Goal: Task Accomplishment & Management: Complete application form

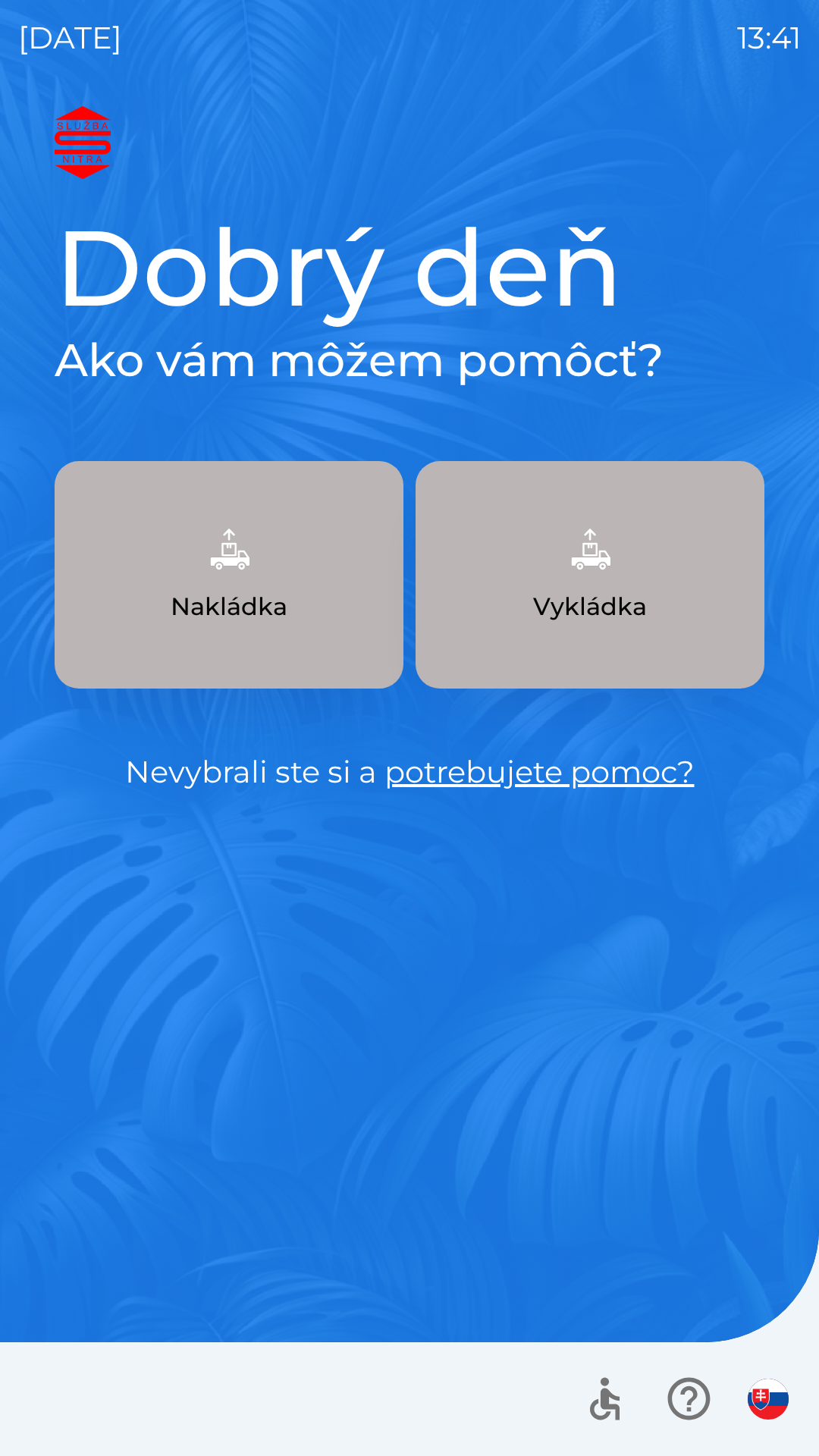
click at [760, 1380] on img "button" at bounding box center [768, 1398] width 41 height 41
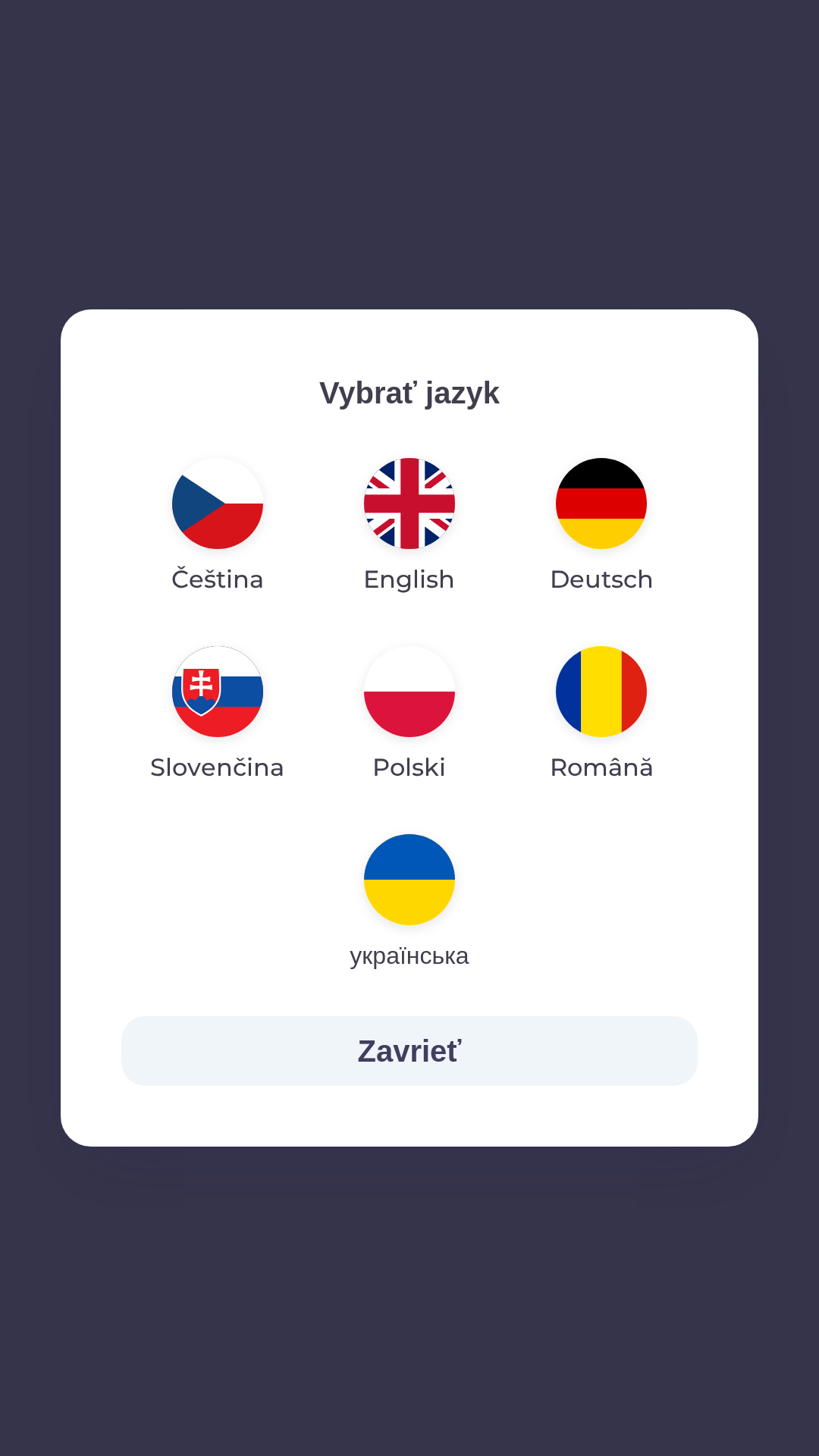
click at [409, 688] on img "button" at bounding box center [410, 691] width 91 height 91
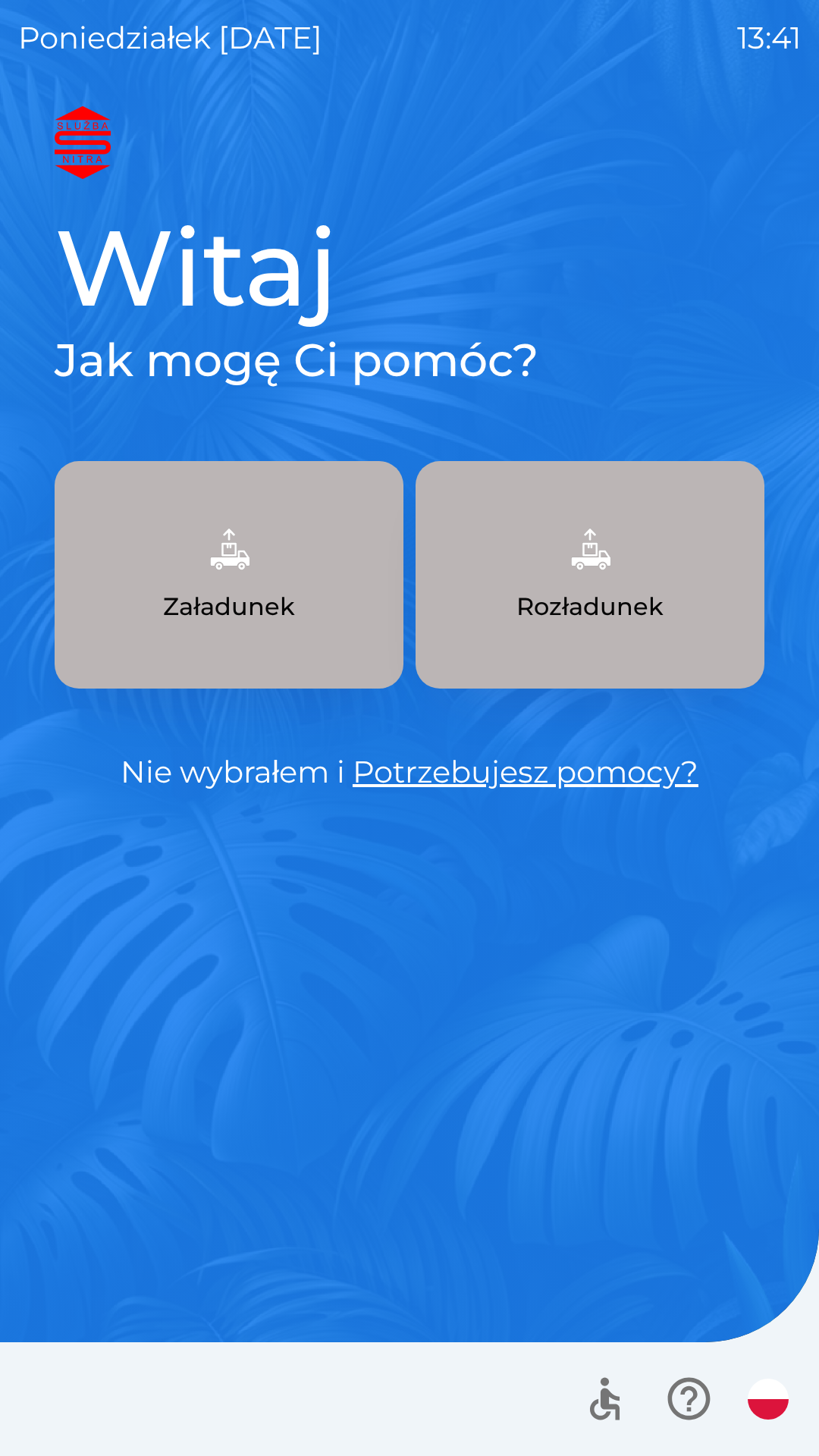
click at [596, 578] on img "button" at bounding box center [591, 549] width 67 height 67
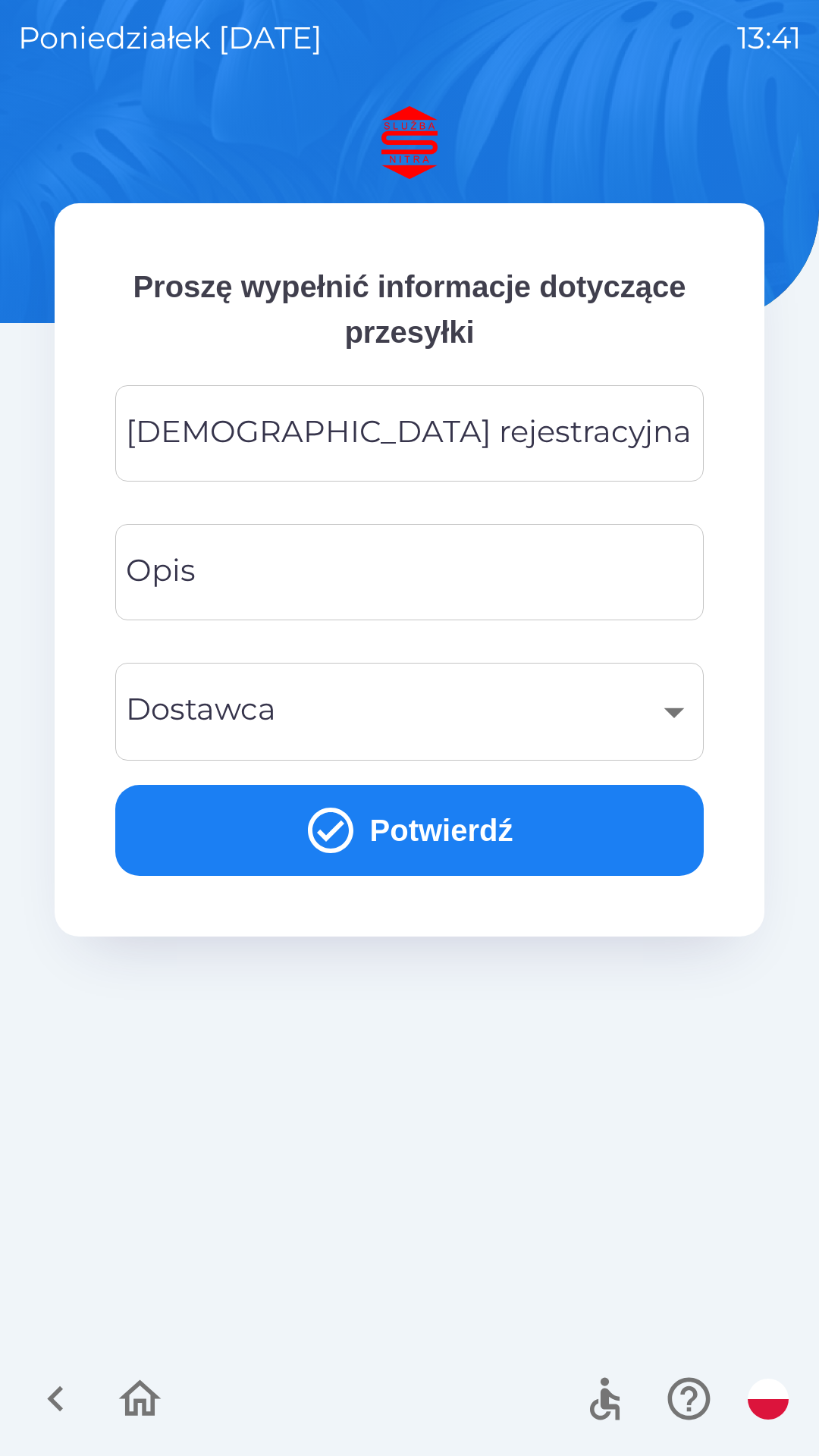
click at [254, 430] on div "[DEMOGRAPHIC_DATA] rejestracyjna Tablica rejestracyjna" at bounding box center [410, 433] width 589 height 96
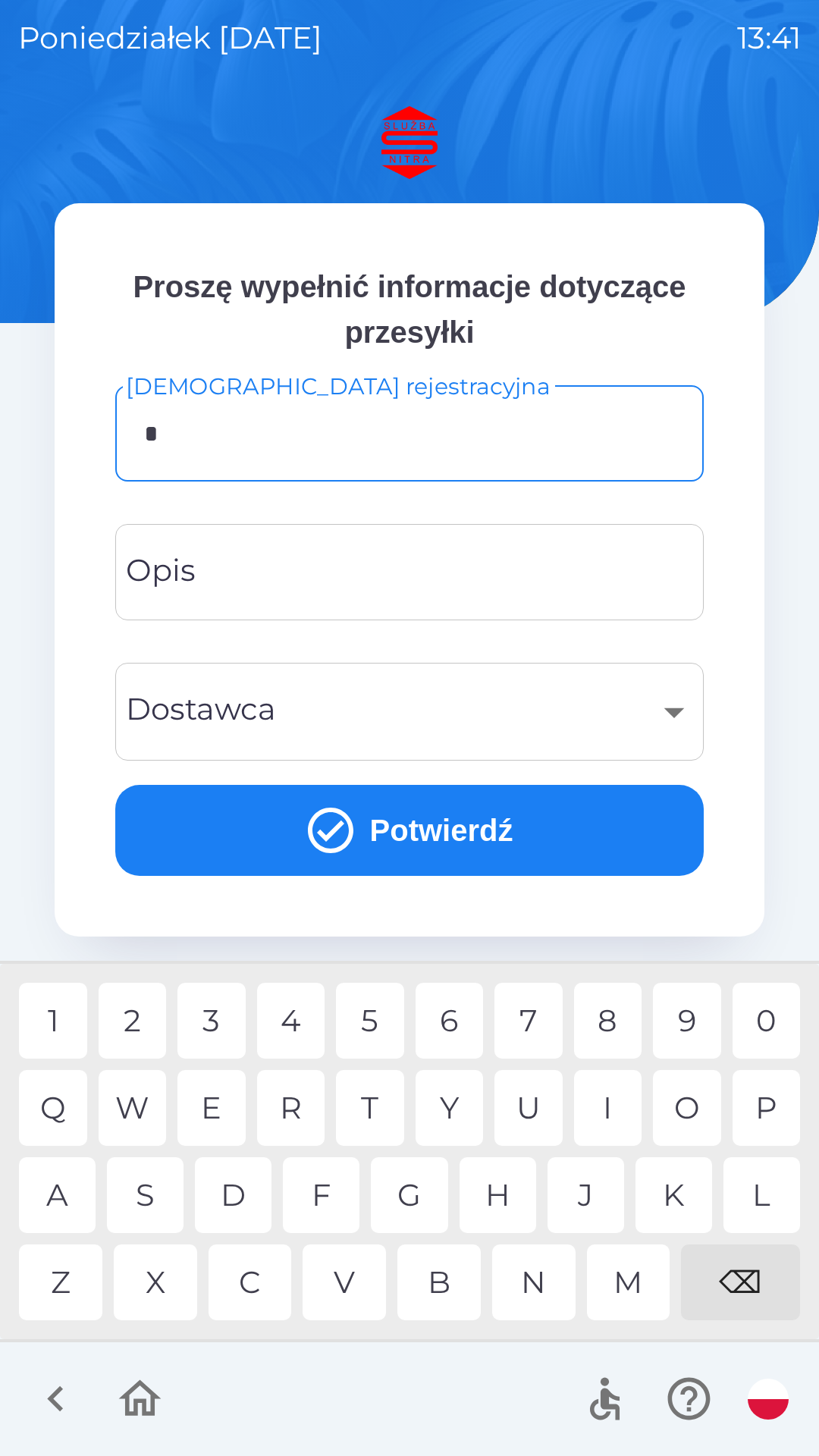
click at [147, 1194] on div "S" at bounding box center [145, 1195] width 77 height 76
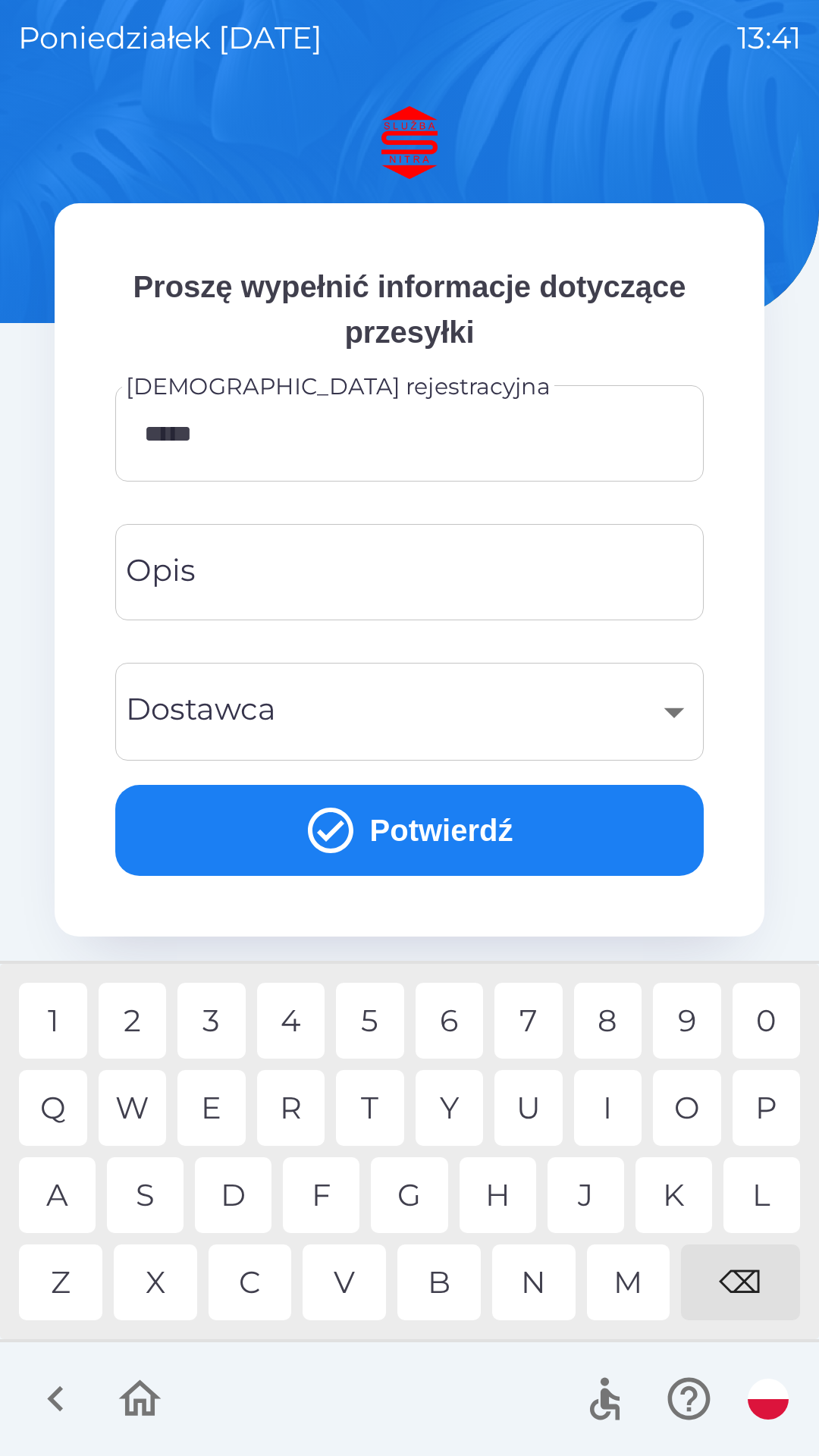
click at [771, 1005] on div "0" at bounding box center [766, 1020] width 68 height 76
click at [136, 1017] on div "2" at bounding box center [132, 1020] width 68 height 76
type input "*******"
click at [255, 585] on input "Opis" at bounding box center [410, 572] width 553 height 60
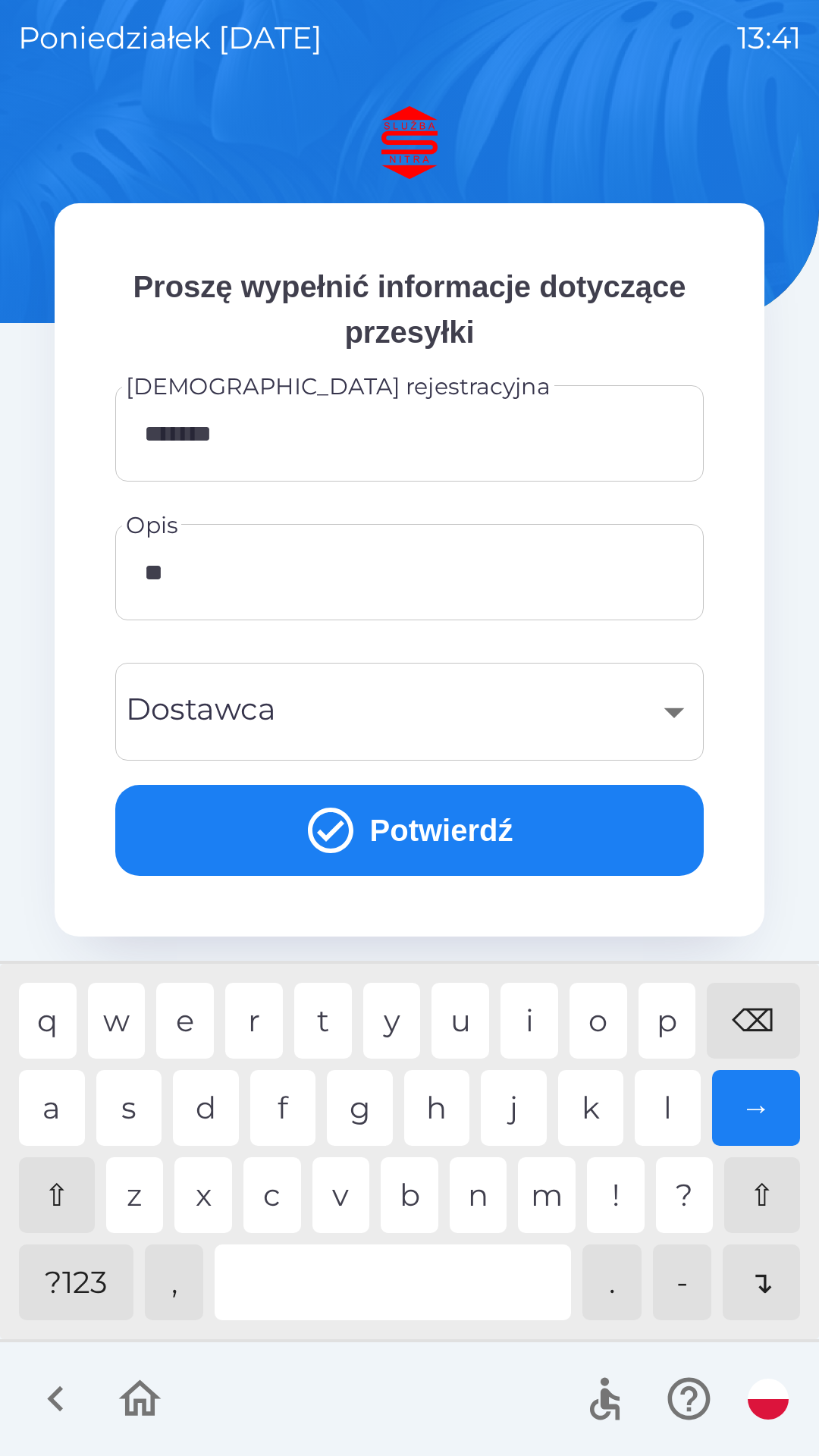
click at [51, 1106] on div "a" at bounding box center [52, 1108] width 66 height 76
click at [668, 1113] on div "l" at bounding box center [668, 1108] width 66 height 76
click at [202, 1030] on div "e" at bounding box center [186, 1020] width 58 height 76
click at [394, 1291] on div at bounding box center [393, 1282] width 357 height 76
click at [619, 1015] on div "o" at bounding box center [599, 1020] width 58 height 76
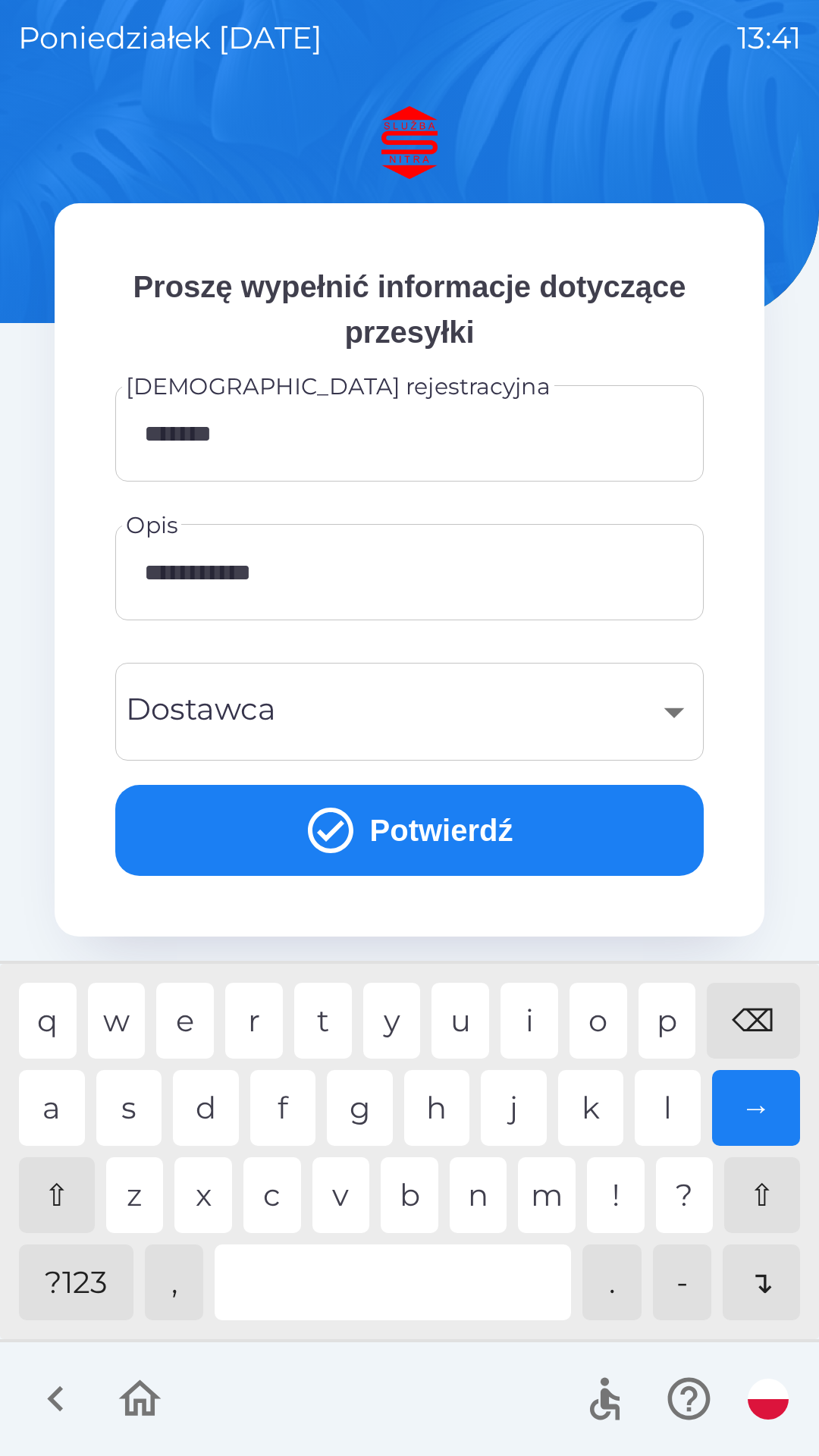
click at [204, 1017] on div "e" at bounding box center [186, 1020] width 58 height 76
click at [478, 1173] on div "n" at bounding box center [479, 1195] width 58 height 76
click at [585, 1098] on div "k" at bounding box center [591, 1108] width 66 height 76
type input "**********"
click at [325, 704] on div "​" at bounding box center [410, 712] width 553 height 62
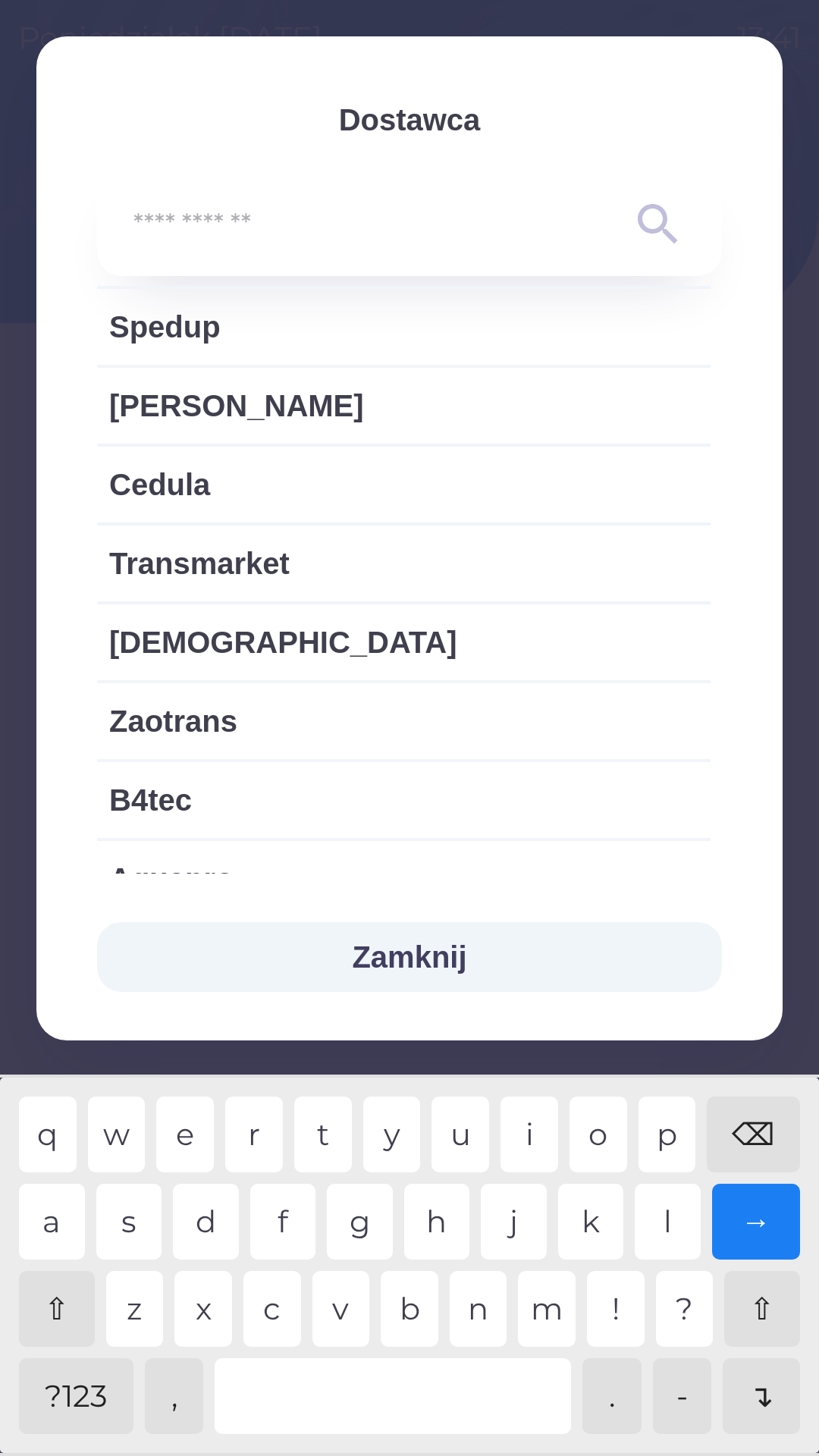
scroll to position [2232, 0]
click at [231, 543] on span "Transmarket" at bounding box center [404, 562] width 590 height 45
type input "***"
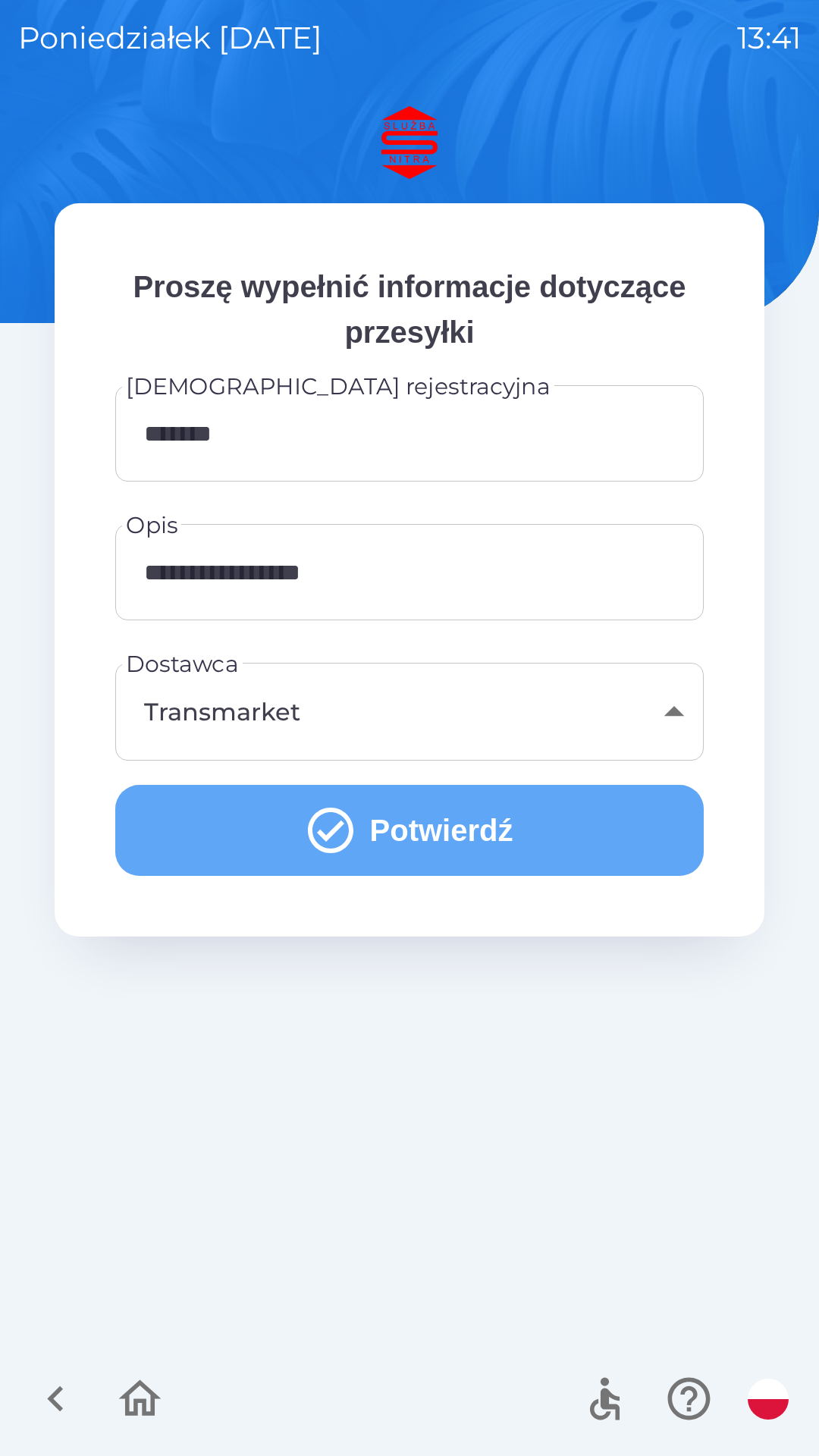
click at [329, 825] on icon "submit" at bounding box center [331, 830] width 45 height 45
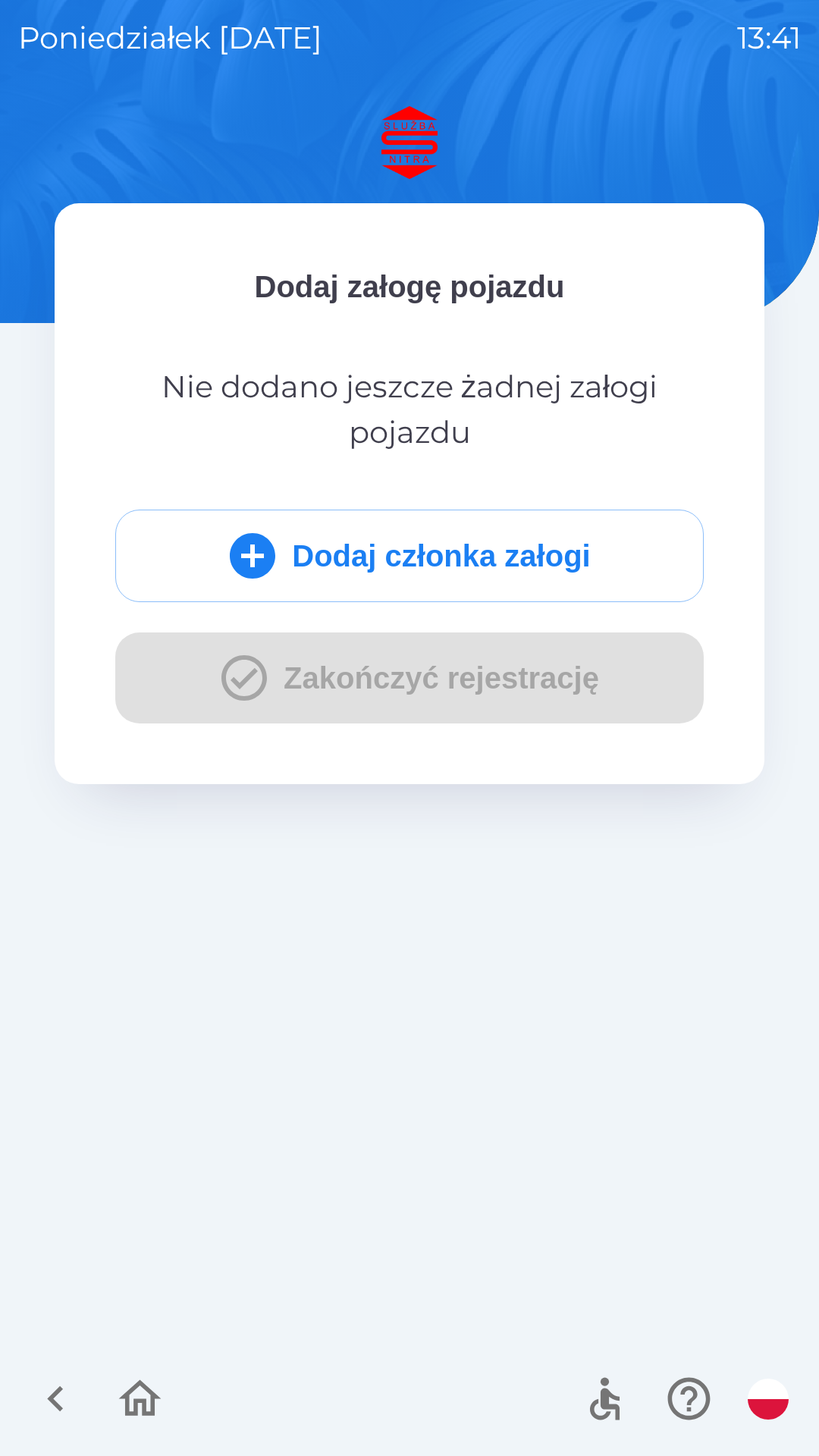
click at [240, 550] on icon "submit" at bounding box center [253, 556] width 54 height 54
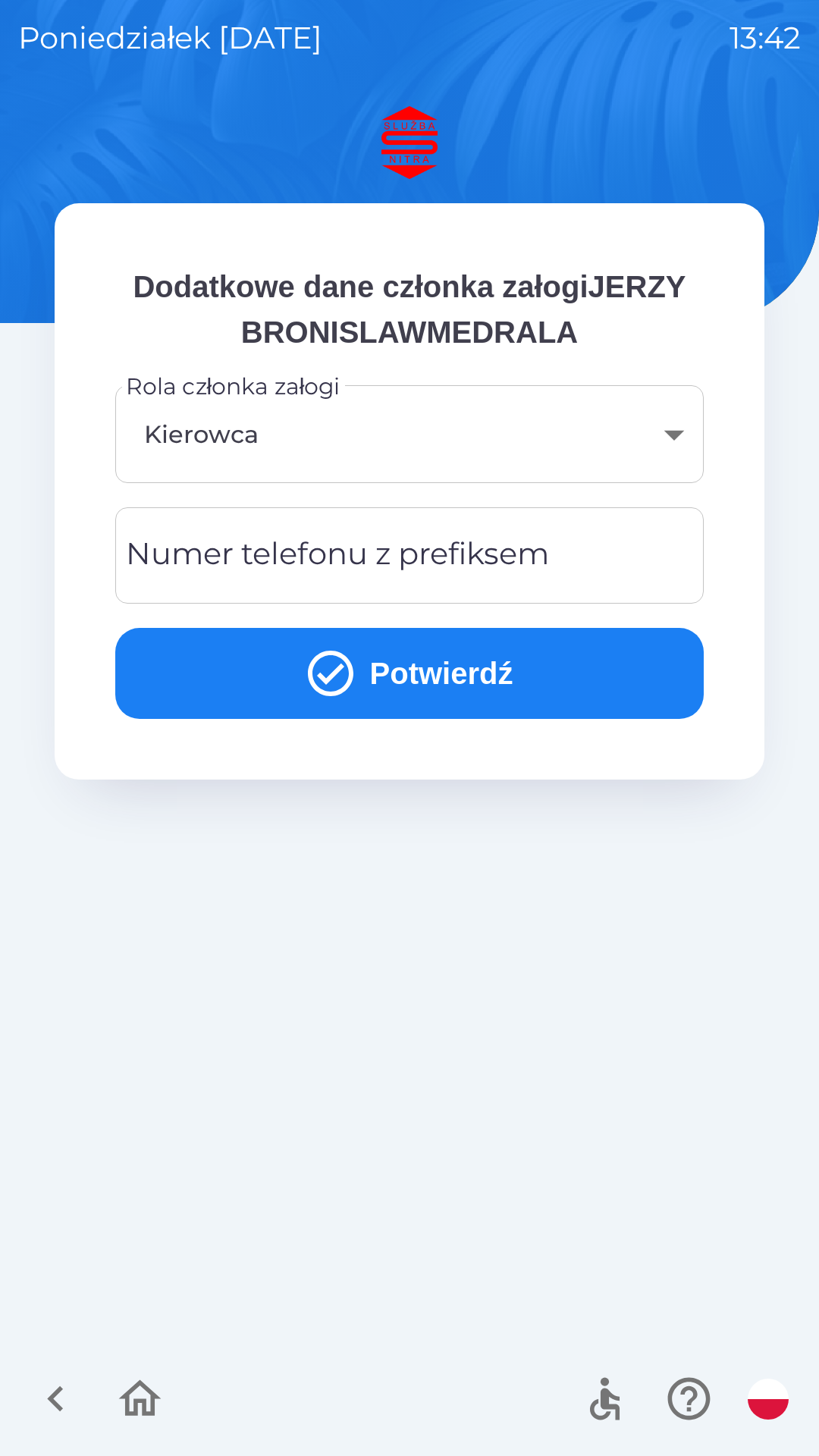
click at [208, 560] on div "Numer telefonu z prefiksem Numer telefonu z prefiksem" at bounding box center [410, 555] width 589 height 96
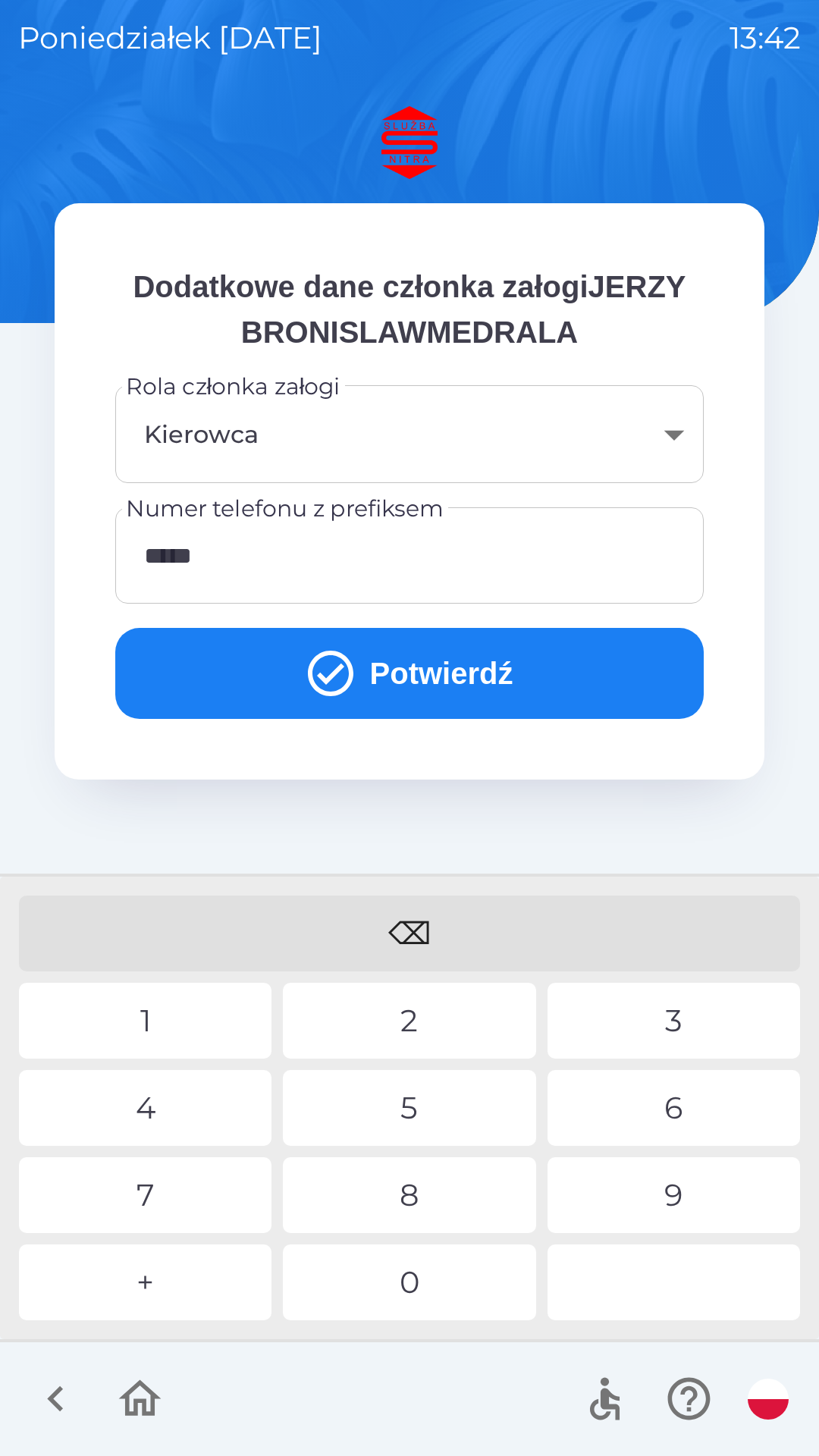
click at [163, 1015] on div "1" at bounding box center [145, 1020] width 253 height 76
click at [159, 1089] on div "4" at bounding box center [145, 1108] width 253 height 76
click at [400, 1120] on div "5" at bounding box center [409, 1108] width 253 height 76
type input "**********"
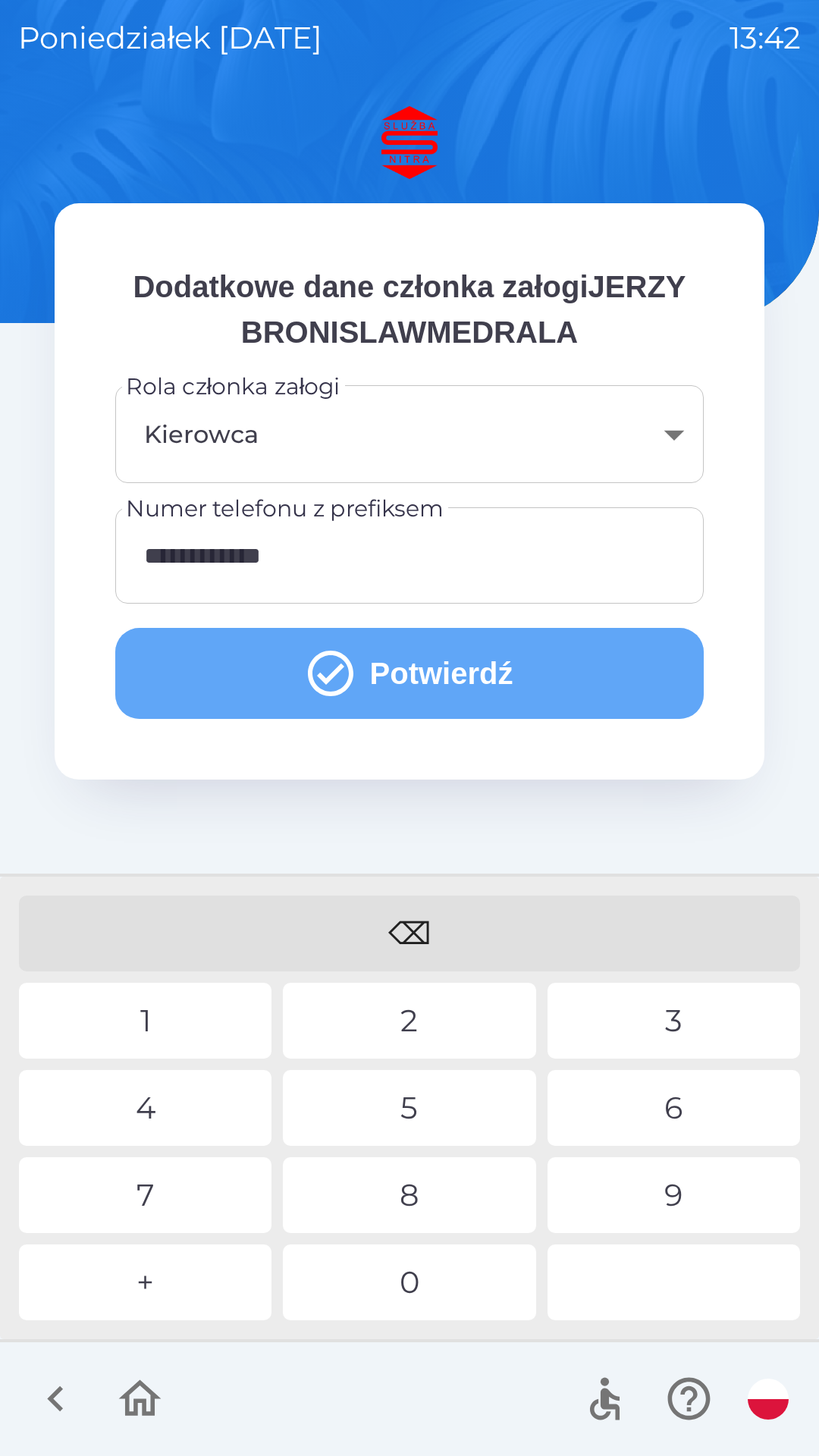
click at [374, 671] on button "Potwierdź" at bounding box center [410, 673] width 589 height 91
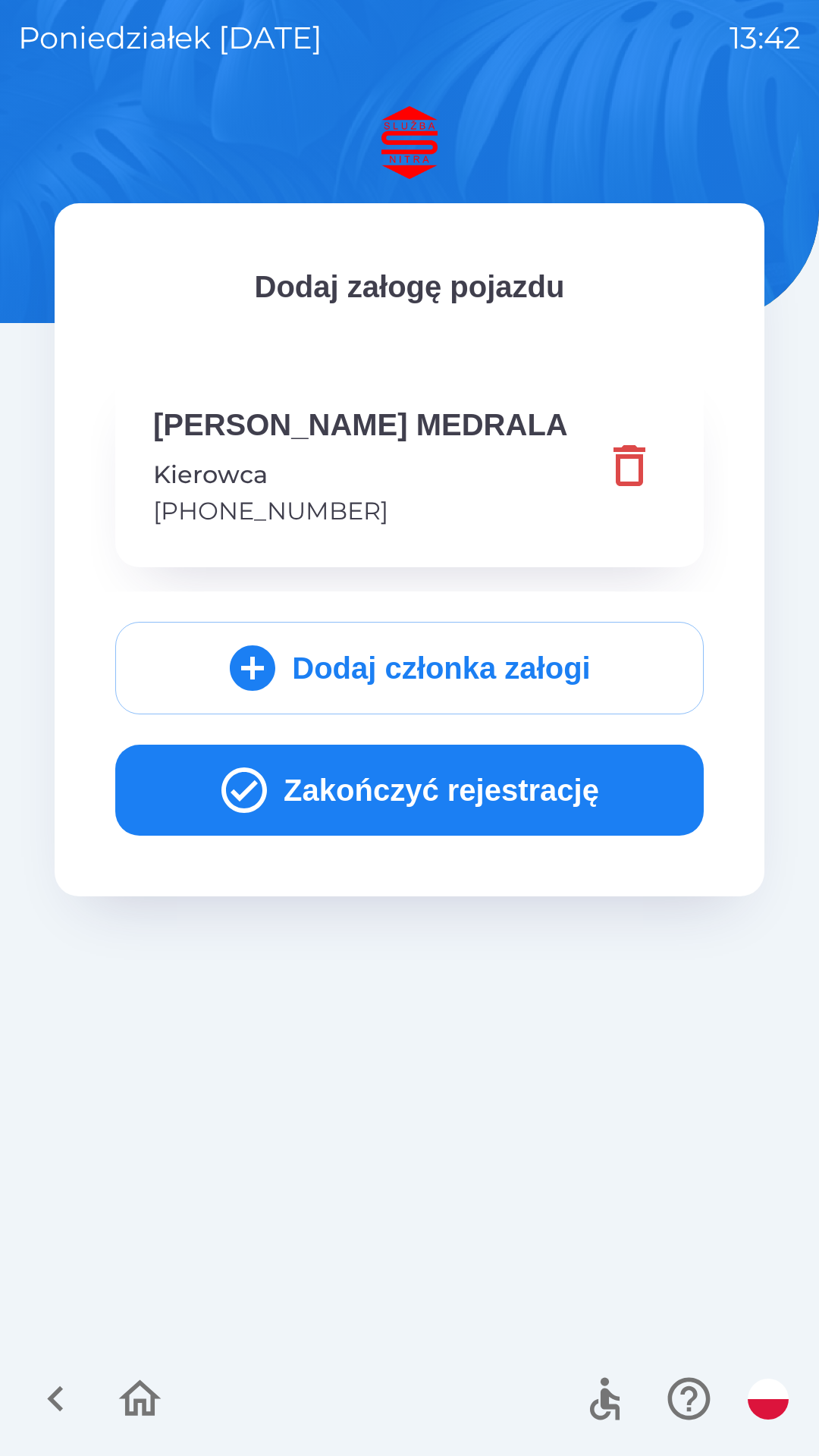
click at [347, 714] on button "Dodaj członka załogi" at bounding box center [410, 668] width 589 height 92
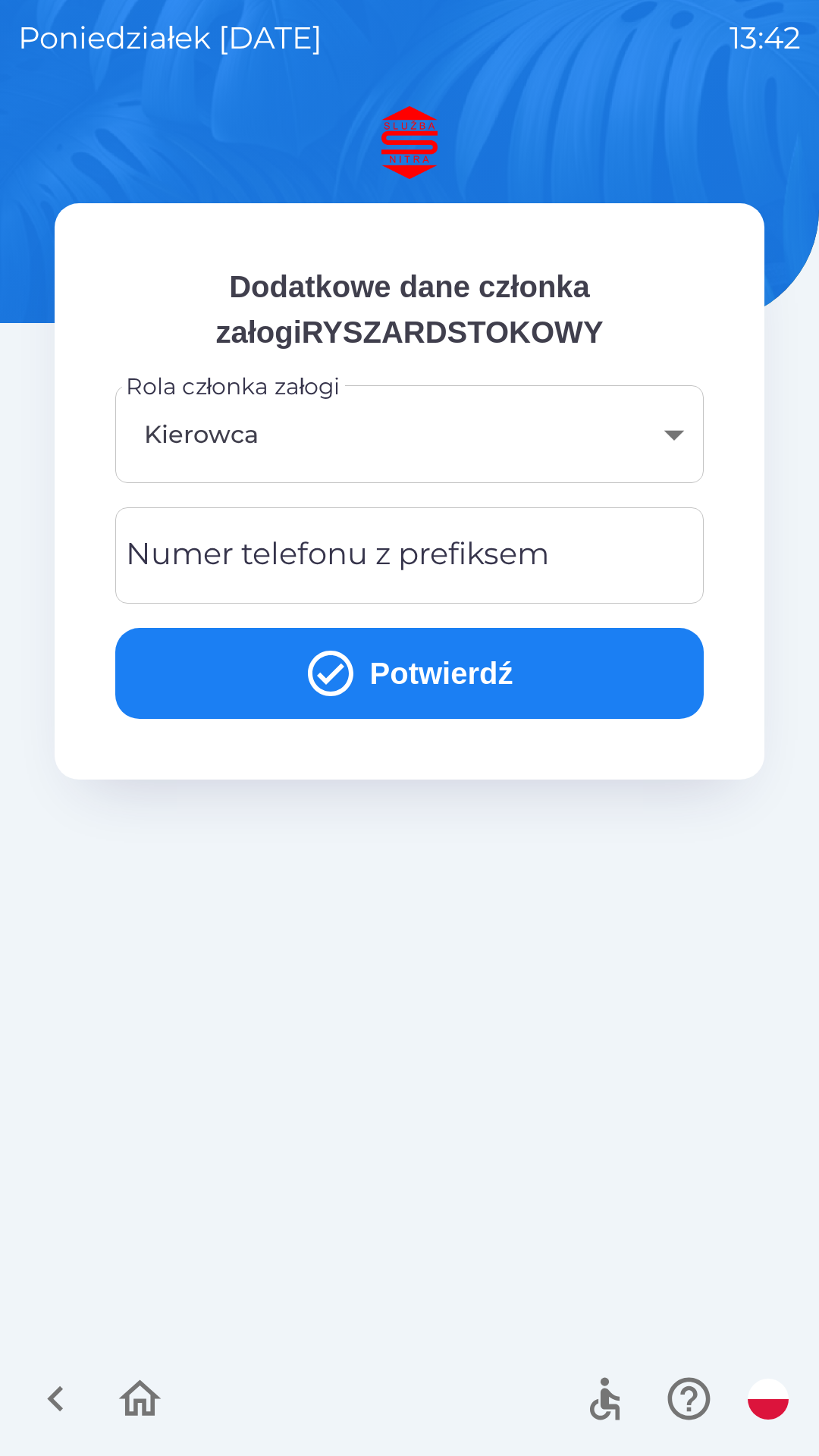
click at [352, 564] on div "Numer telefonu z prefiksem Numer telefonu z prefiksem" at bounding box center [410, 555] width 589 height 96
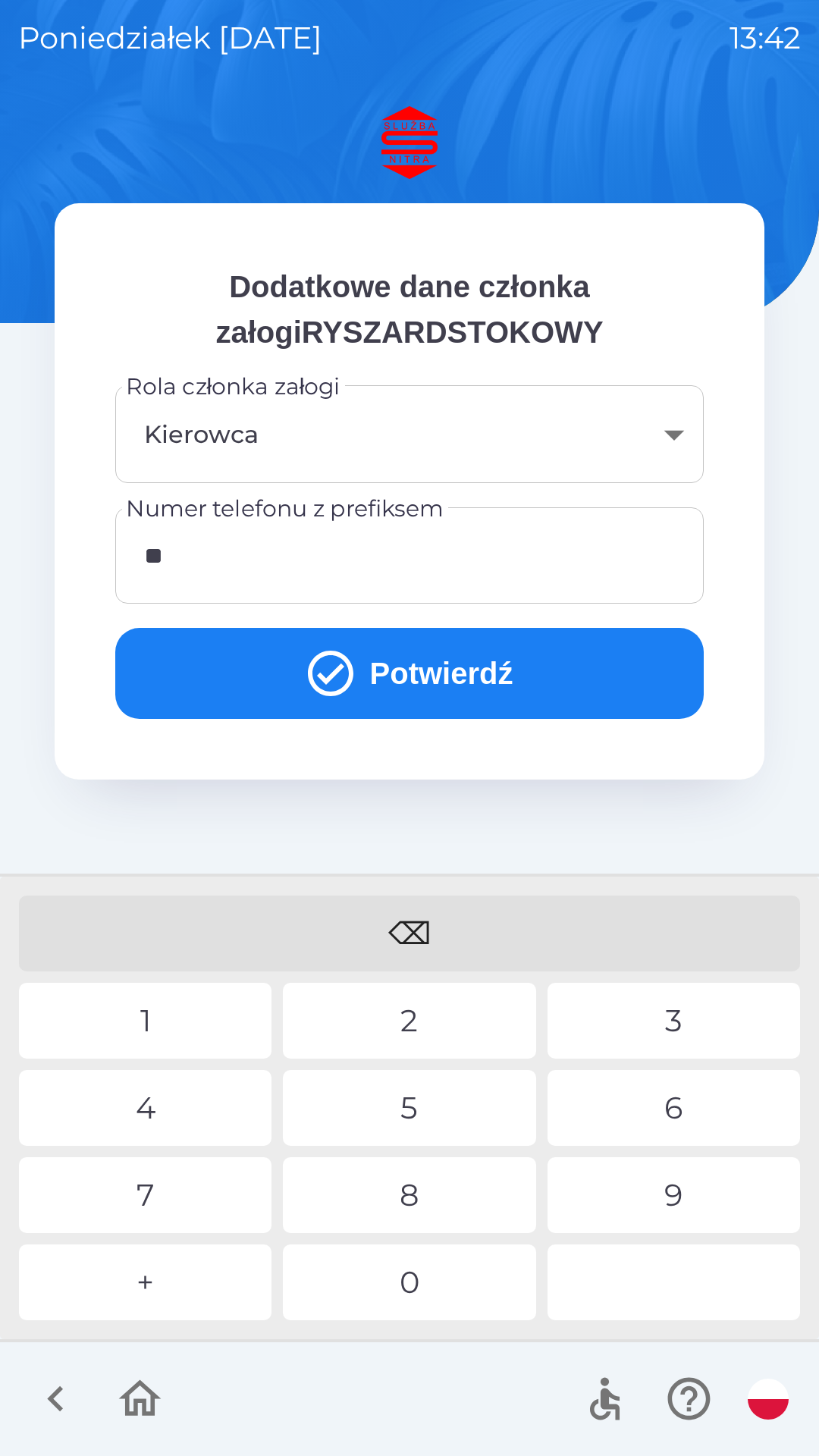
click at [149, 1097] on div "4" at bounding box center [145, 1108] width 253 height 76
click at [410, 1107] on div "5" at bounding box center [409, 1108] width 253 height 76
type input "******"
click at [147, 1127] on div "4" at bounding box center [145, 1108] width 253 height 76
click at [430, 665] on button "Potwierdź" at bounding box center [410, 673] width 589 height 91
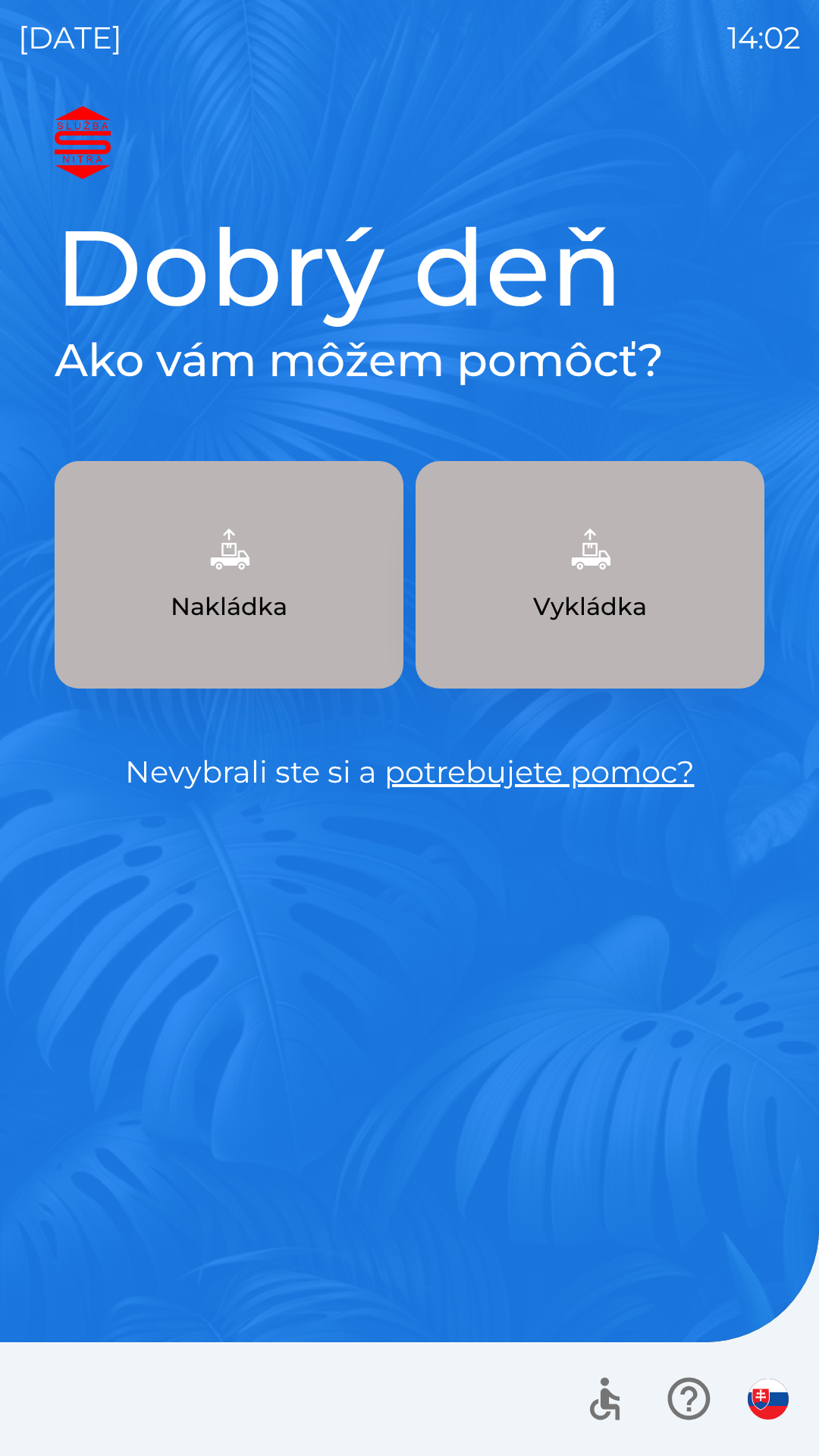
click at [217, 566] on img "button" at bounding box center [229, 549] width 67 height 67
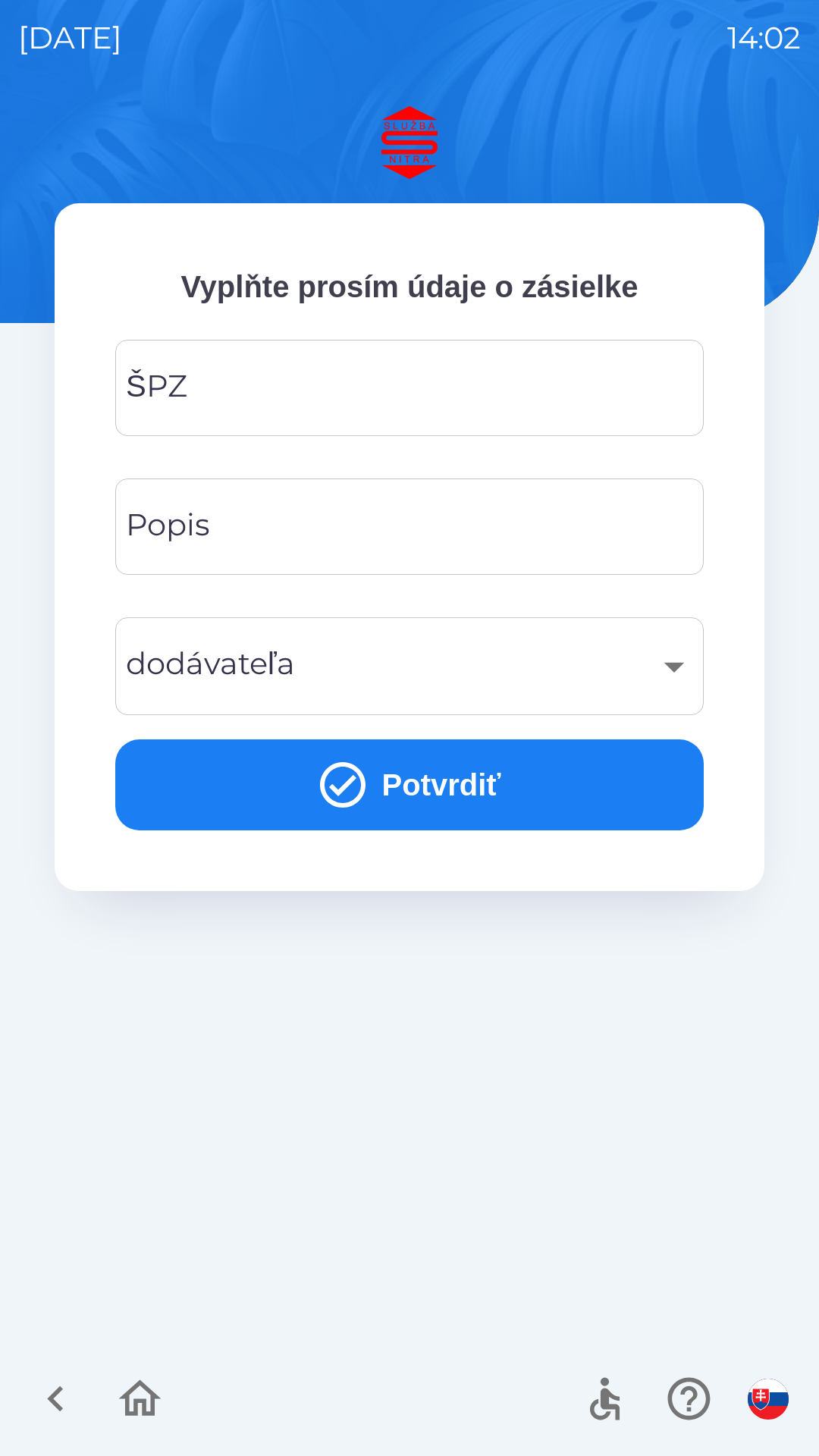
click at [233, 400] on input "ŠPZ" at bounding box center [410, 388] width 553 height 60
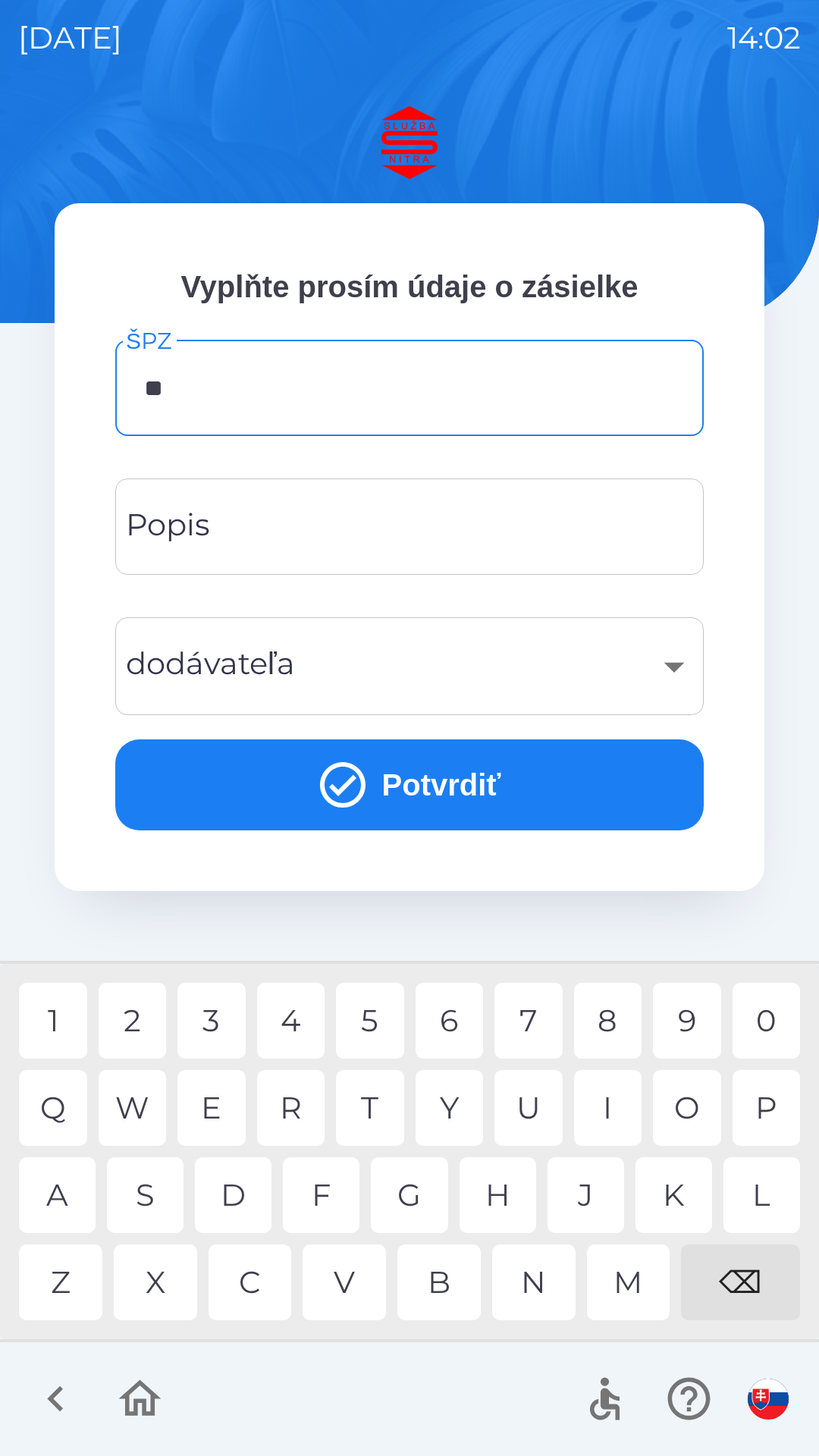
click at [298, 1110] on div "R" at bounding box center [291, 1108] width 68 height 76
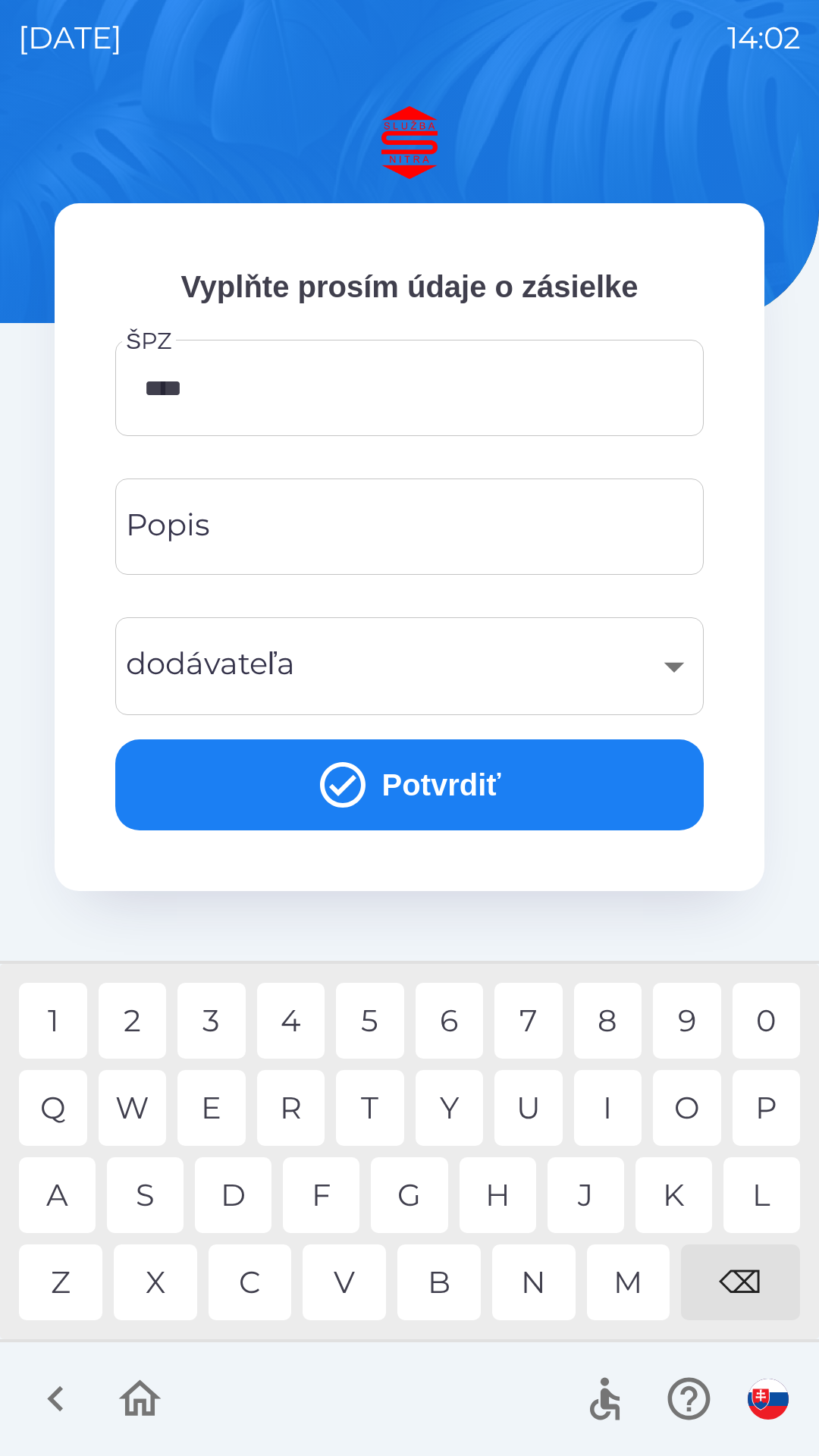
click at [615, 1019] on div "8" at bounding box center [608, 1020] width 68 height 76
click at [44, 1004] on div "1" at bounding box center [53, 1020] width 68 height 76
type input "*******"
click at [315, 515] on input "Popis" at bounding box center [410, 527] width 553 height 60
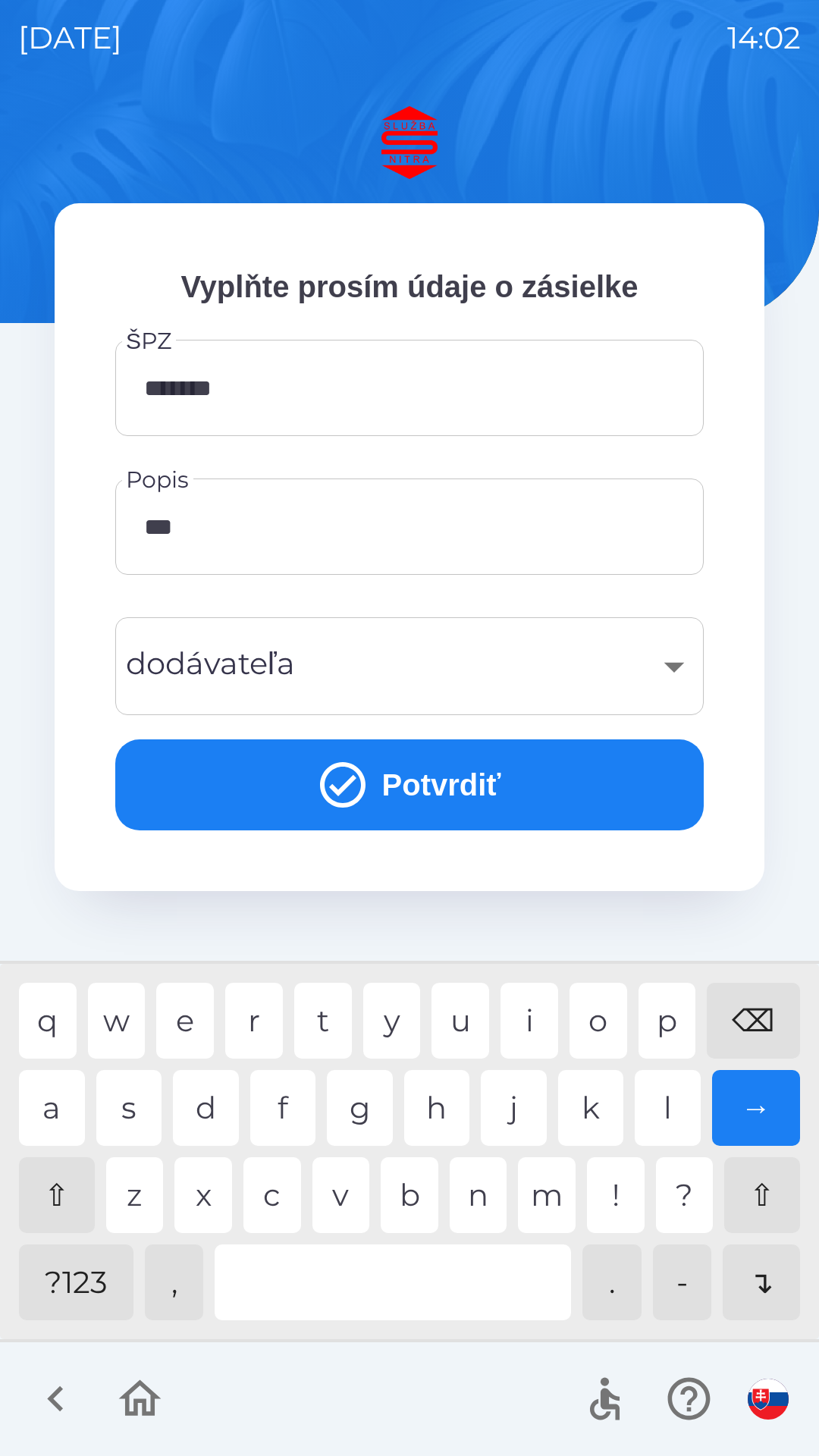
click at [593, 1107] on div "k" at bounding box center [591, 1108] width 66 height 76
click at [671, 1116] on div "l" at bounding box center [668, 1108] width 66 height 76
type input "********"
click at [667, 670] on div "​" at bounding box center [410, 666] width 553 height 62
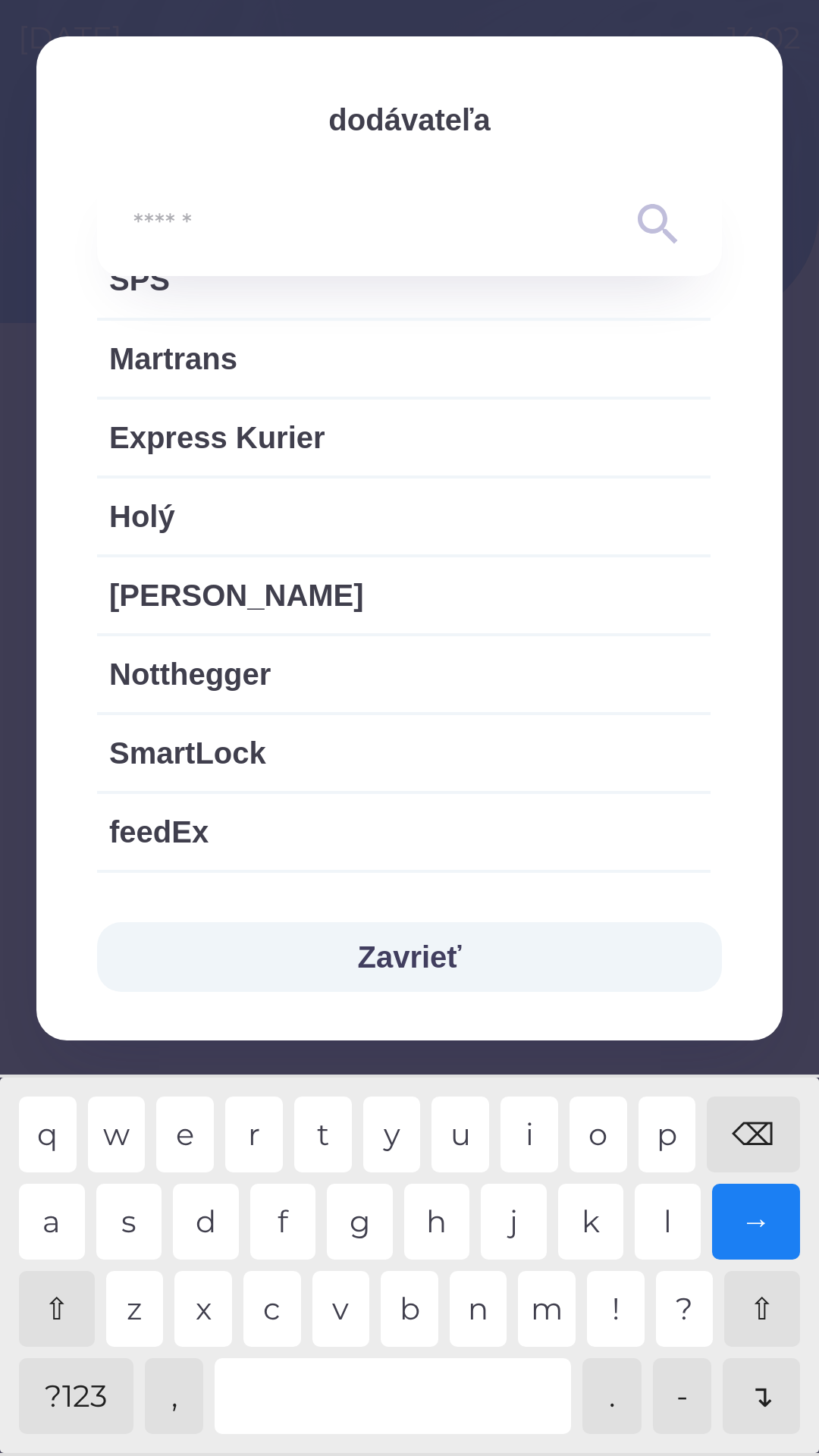
scroll to position [865, 0]
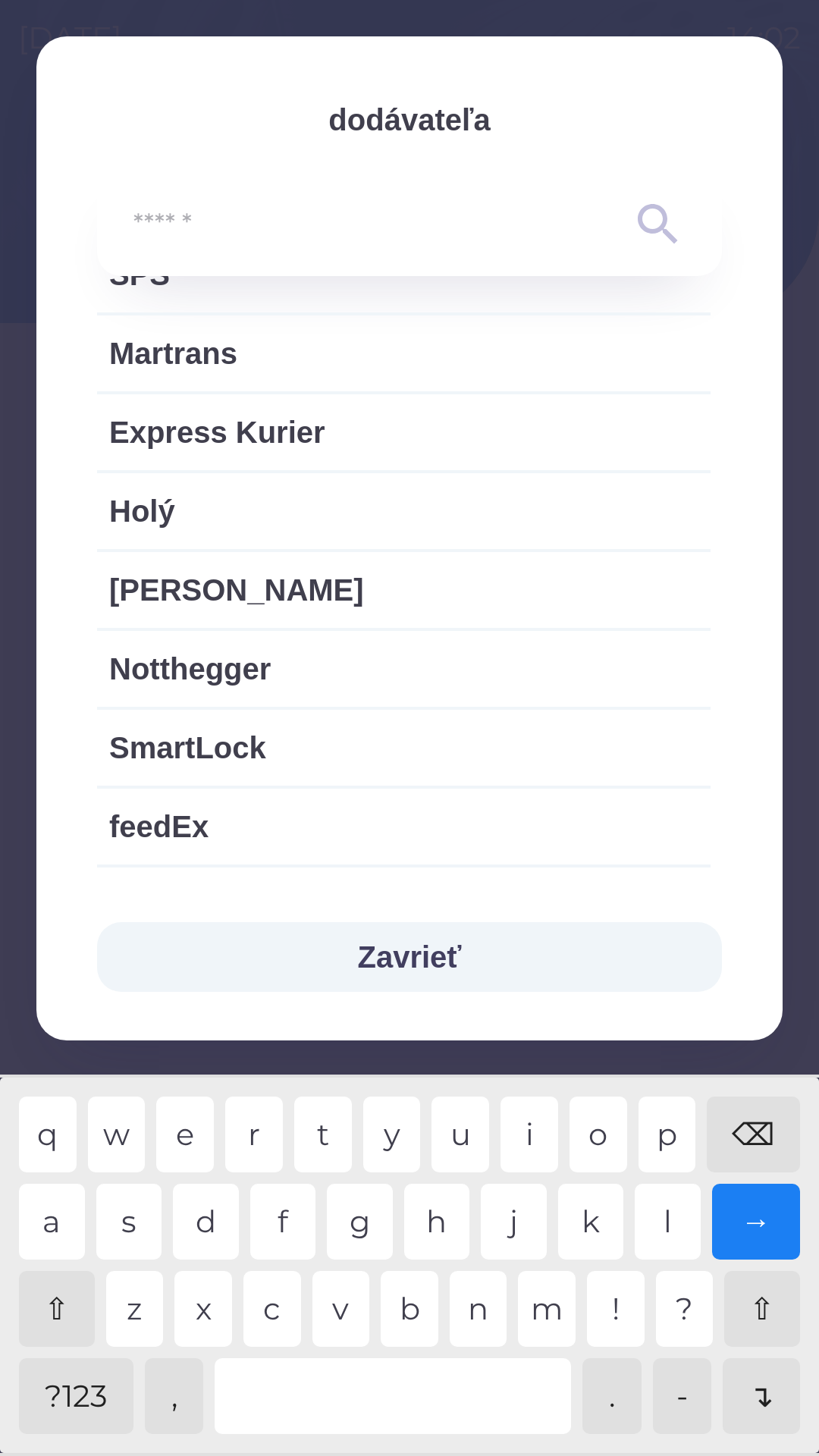
click at [290, 436] on span "Express Kurier" at bounding box center [404, 432] width 590 height 45
type input "***"
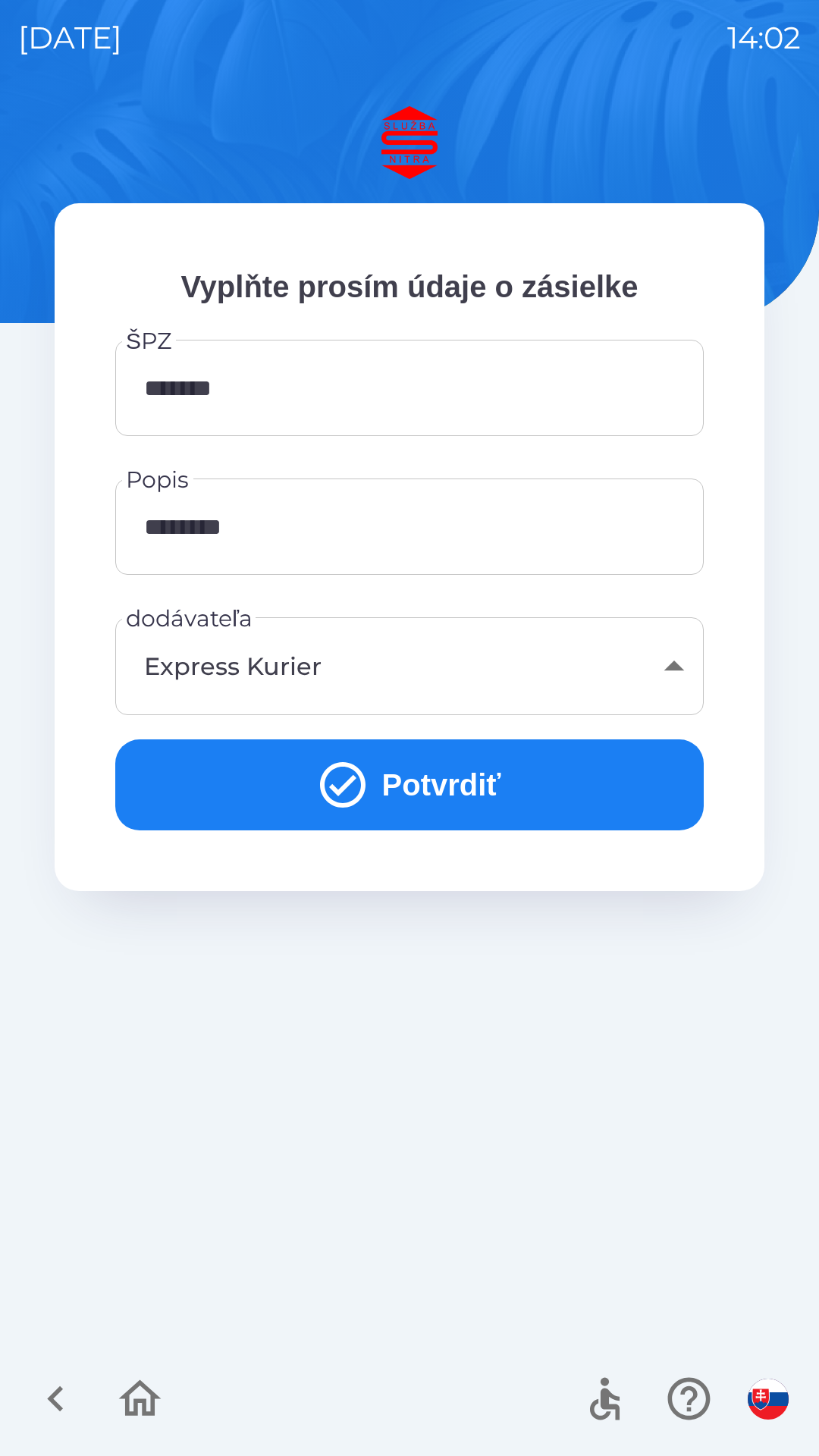
click at [455, 780] on button "Potvrdiť" at bounding box center [410, 784] width 589 height 91
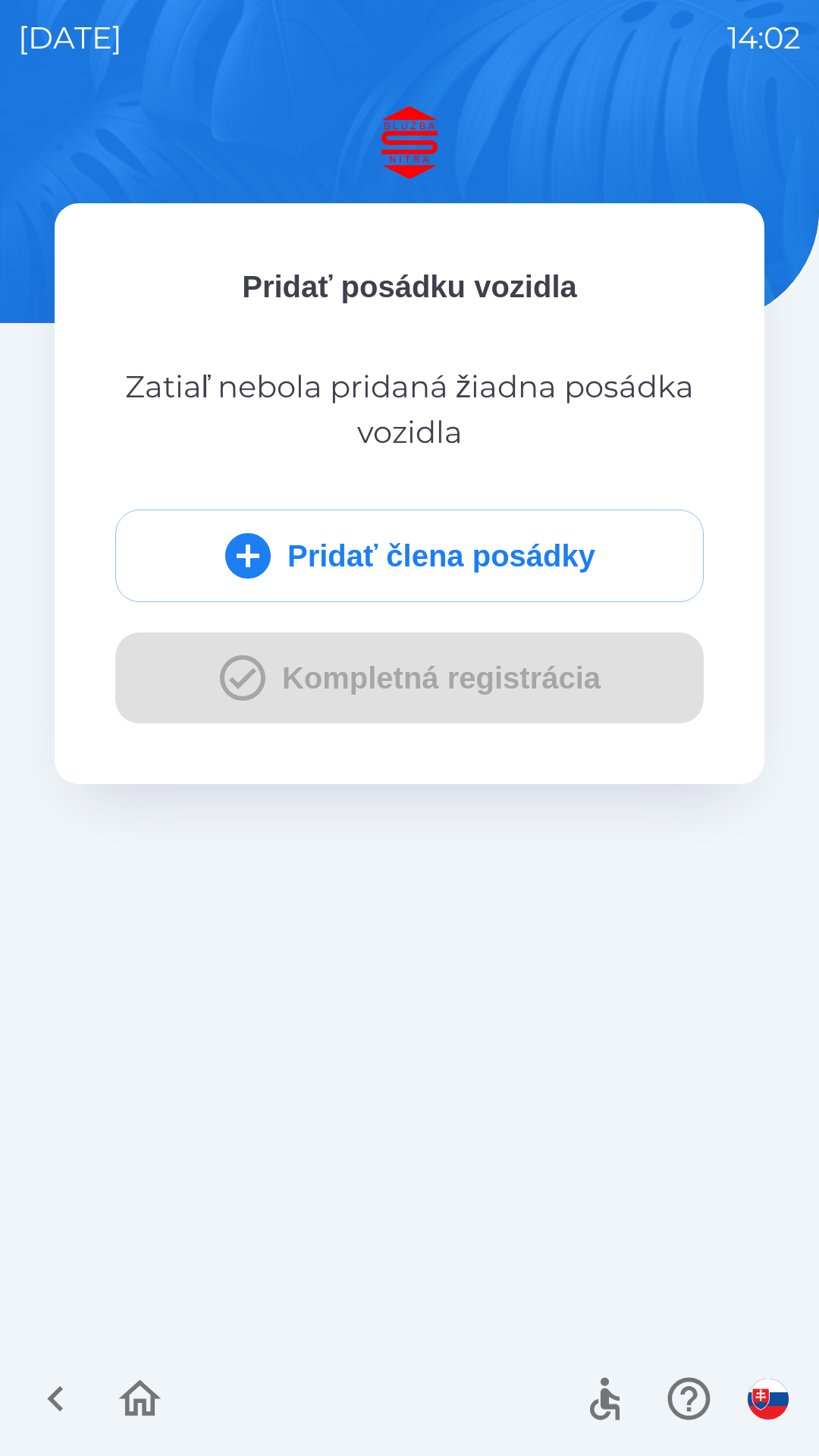
click at [365, 560] on button "Pridať člena posádky" at bounding box center [410, 556] width 589 height 92
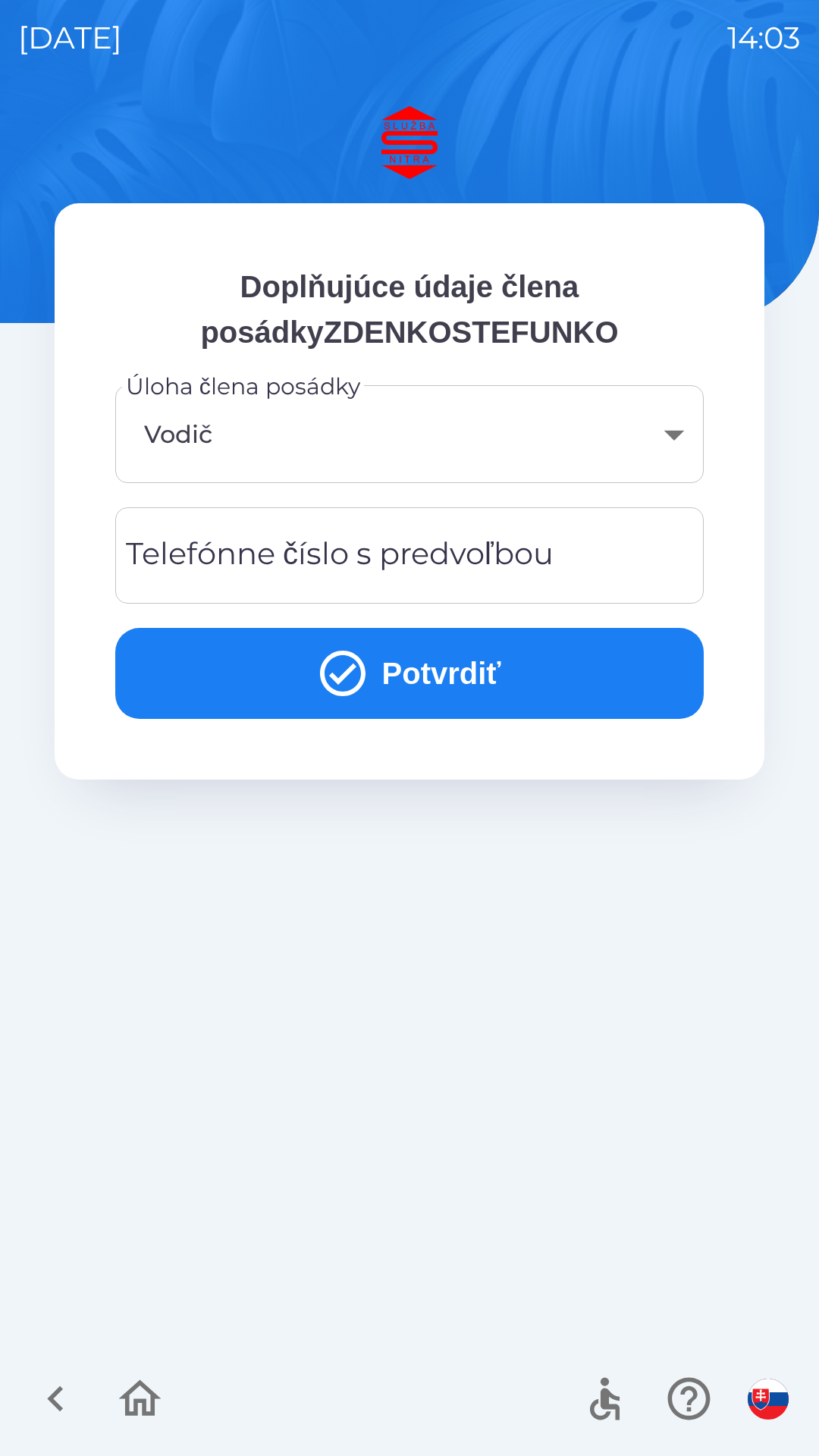
click at [187, 551] on div "Telefónne číslo s predvoľbou Telefónne číslo s predvoľbou" at bounding box center [410, 555] width 589 height 96
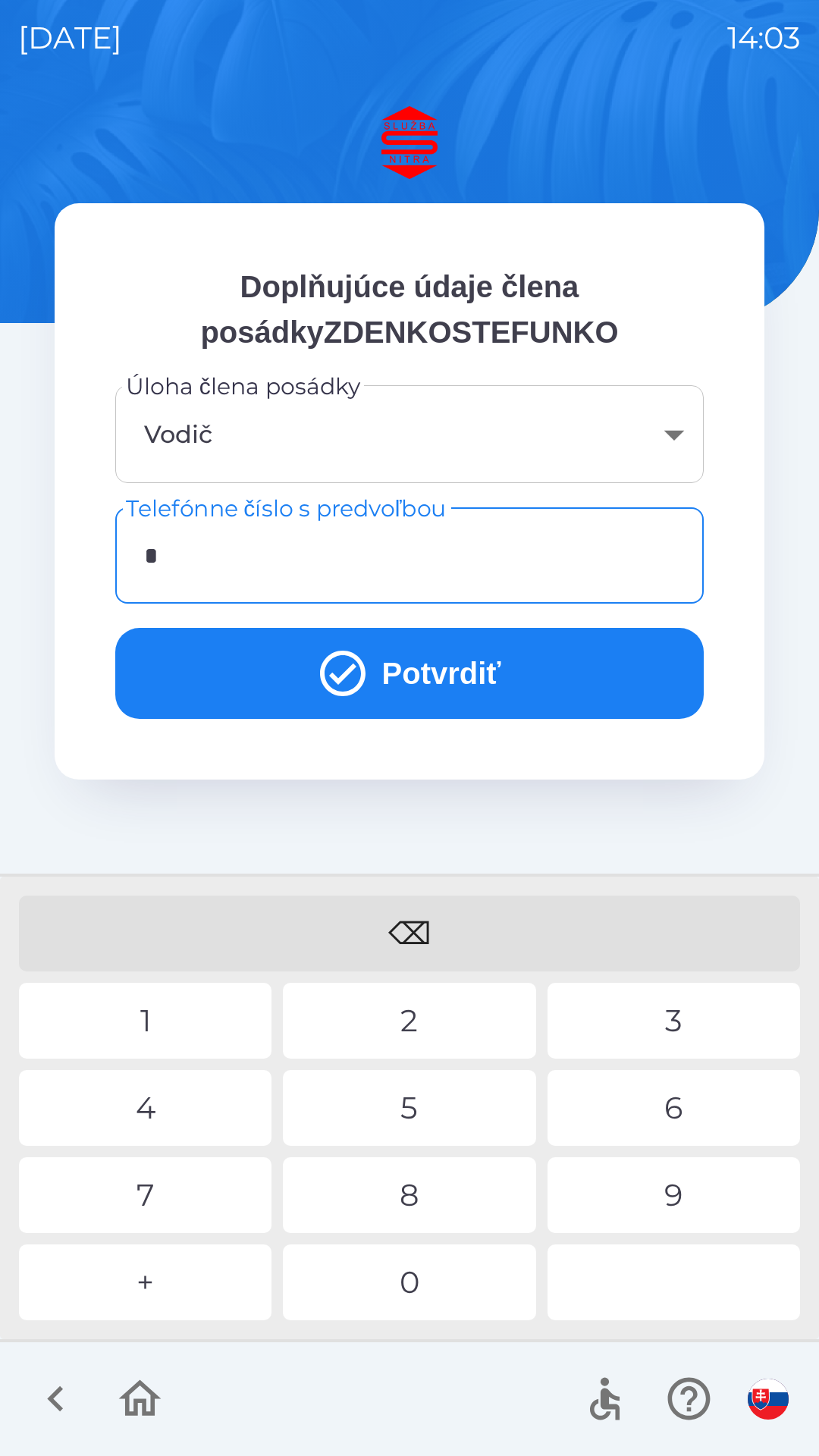
click at [125, 1299] on div "+" at bounding box center [145, 1282] width 253 height 76
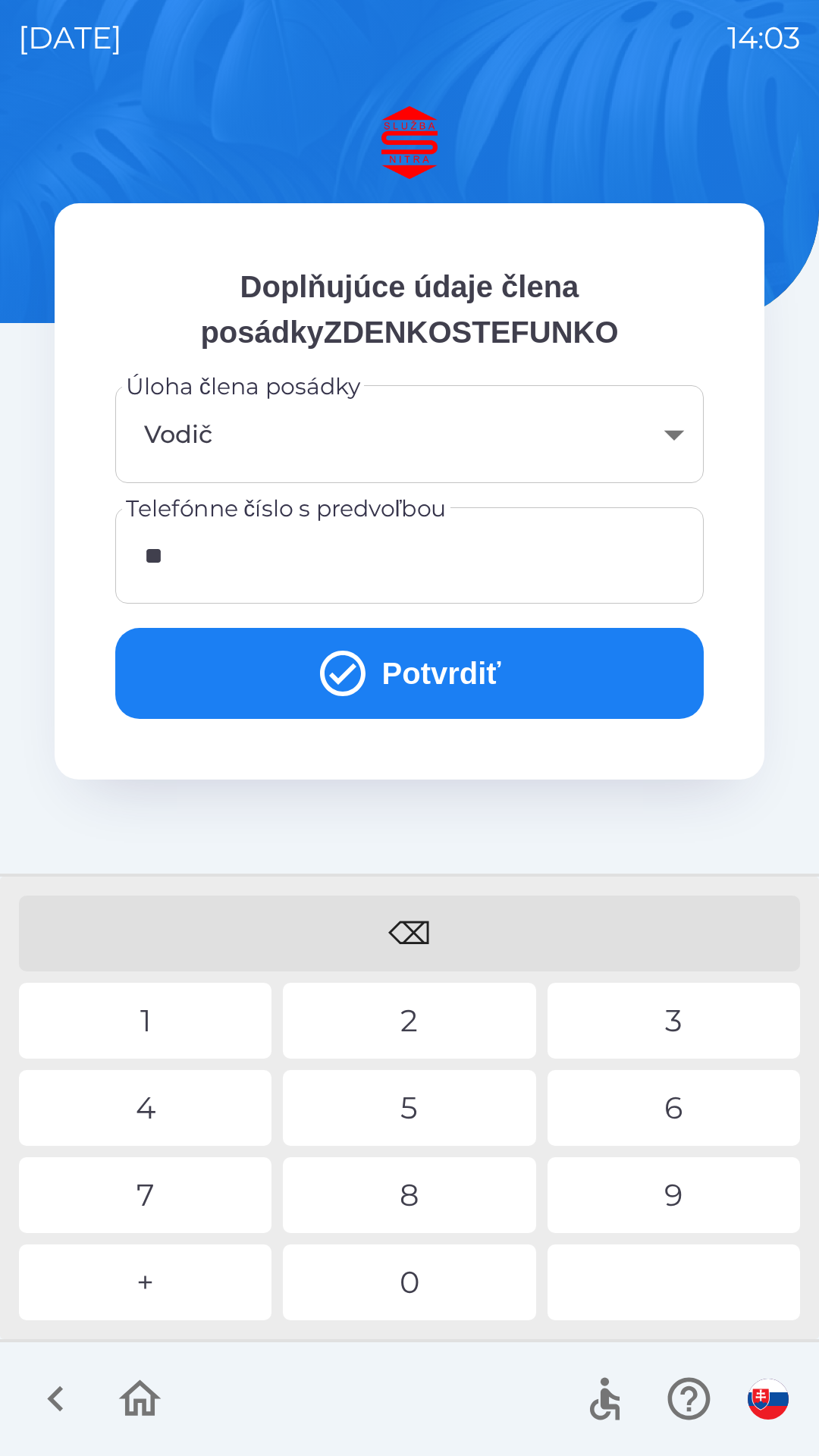
click at [133, 1098] on div "4" at bounding box center [145, 1108] width 253 height 76
click at [413, 1021] on div "2" at bounding box center [409, 1020] width 253 height 76
click at [665, 1193] on div "9" at bounding box center [674, 1195] width 253 height 76
click at [144, 1108] on div "4" at bounding box center [145, 1108] width 253 height 76
click at [375, 1200] on div "8" at bounding box center [409, 1195] width 253 height 76
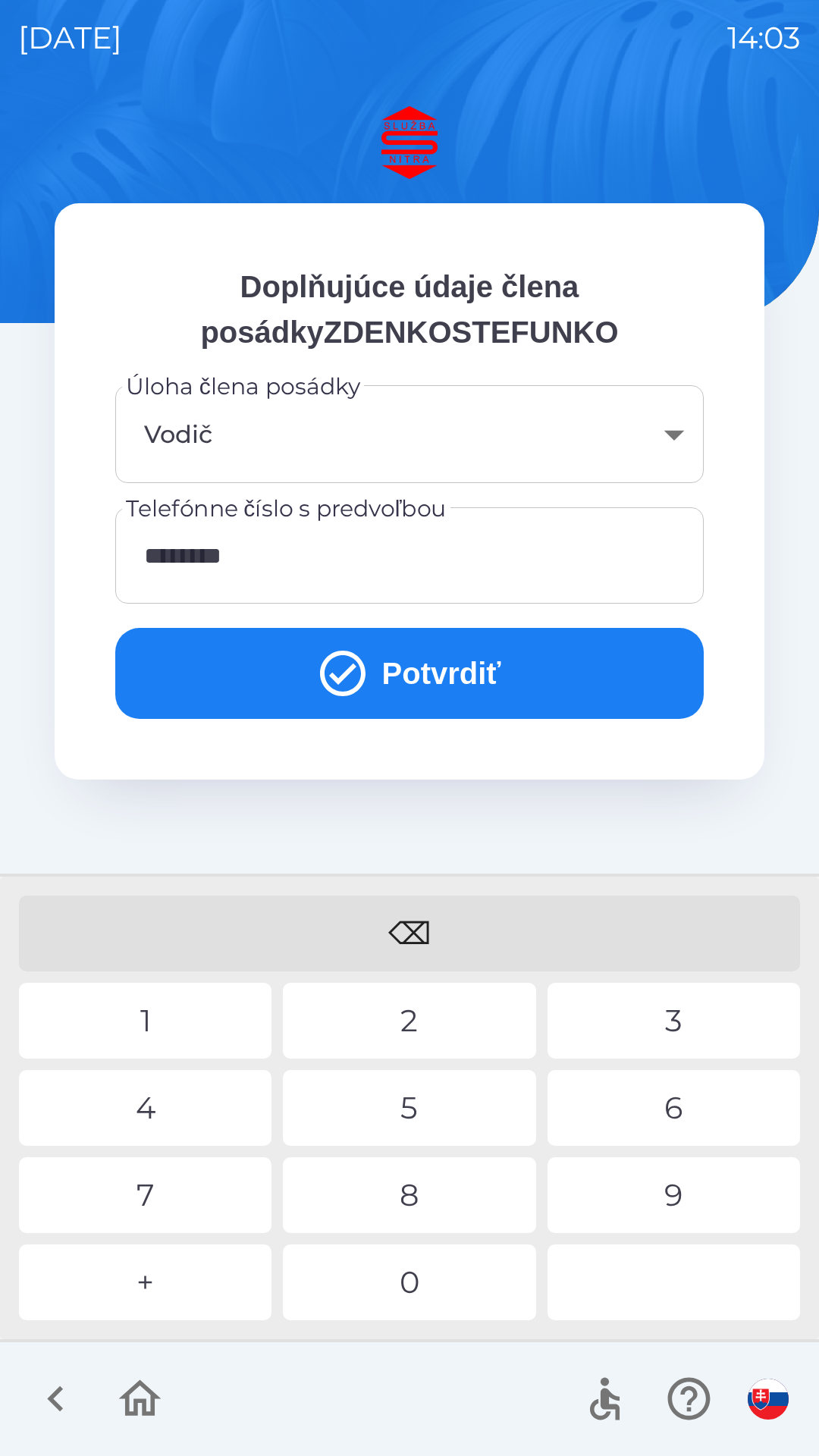
click at [647, 1029] on div "3" at bounding box center [674, 1020] width 253 height 76
click at [656, 1116] on div "6" at bounding box center [674, 1108] width 253 height 76
click at [147, 1010] on div "1" at bounding box center [145, 1020] width 253 height 76
click at [129, 1197] on div "7" at bounding box center [145, 1195] width 253 height 76
type input "**********"
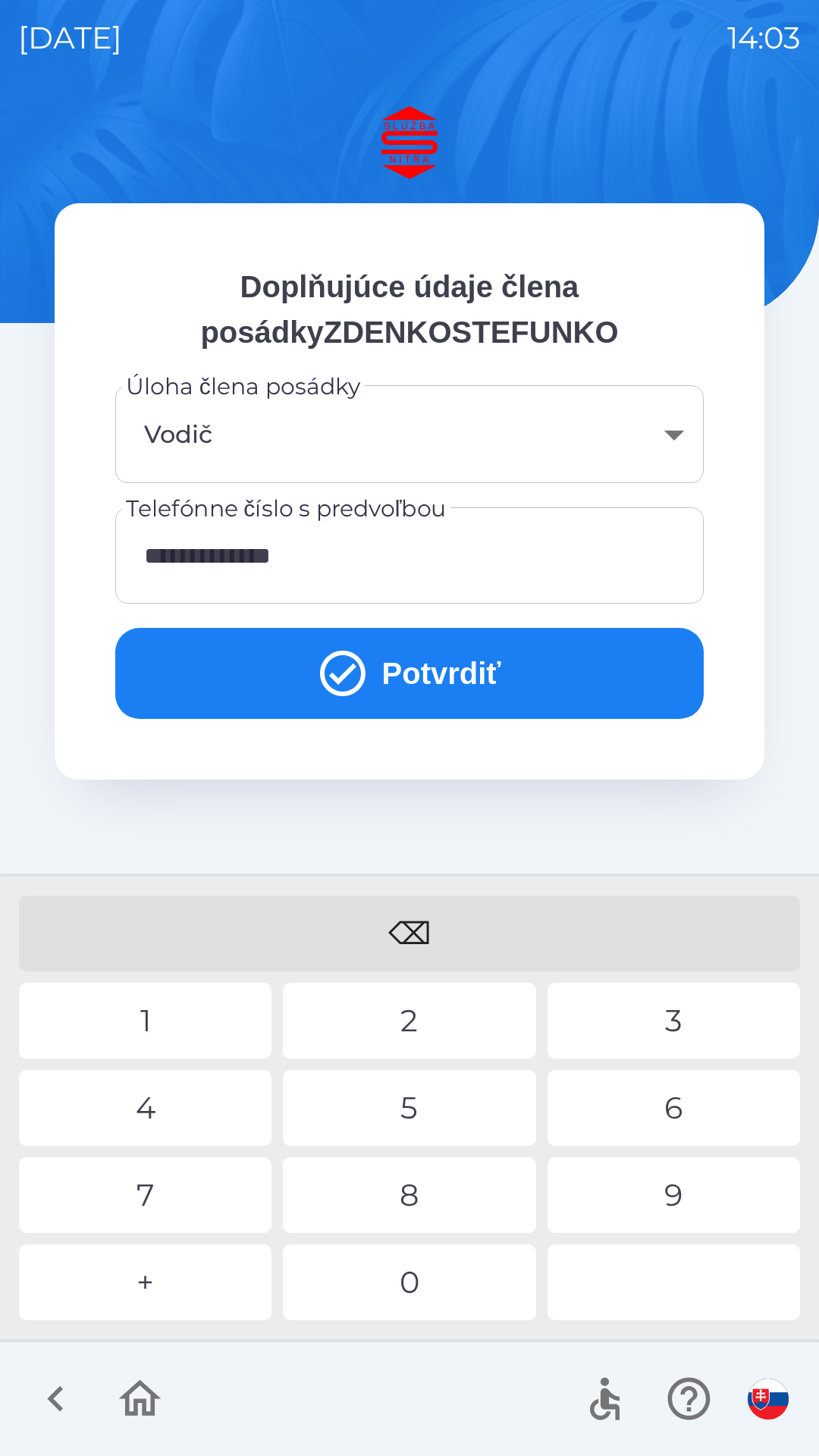
click at [683, 1111] on div "6" at bounding box center [674, 1108] width 253 height 76
click at [442, 675] on button "Potvrdiť" at bounding box center [410, 673] width 589 height 91
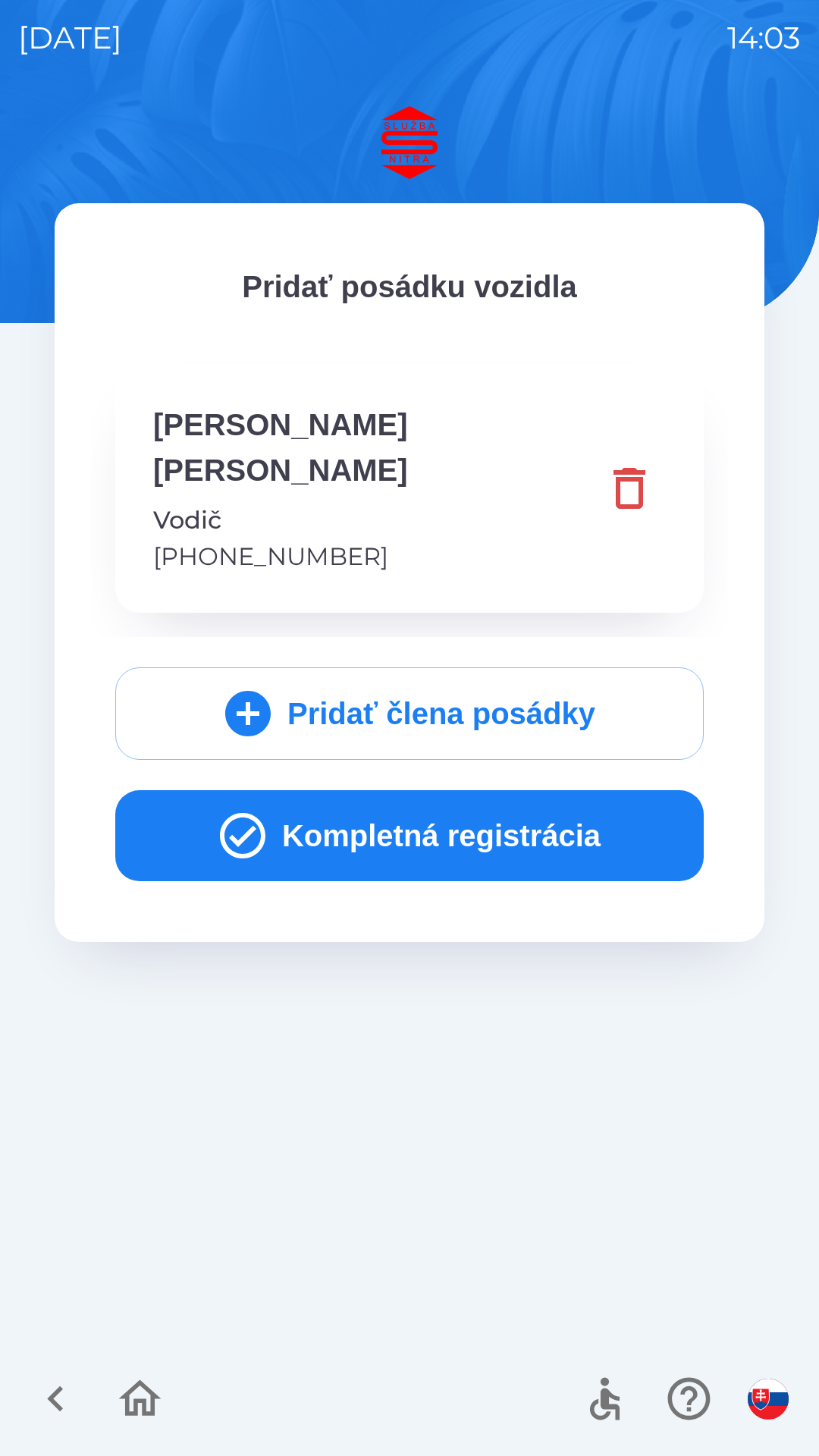
click at [243, 809] on icon "button" at bounding box center [243, 836] width 54 height 54
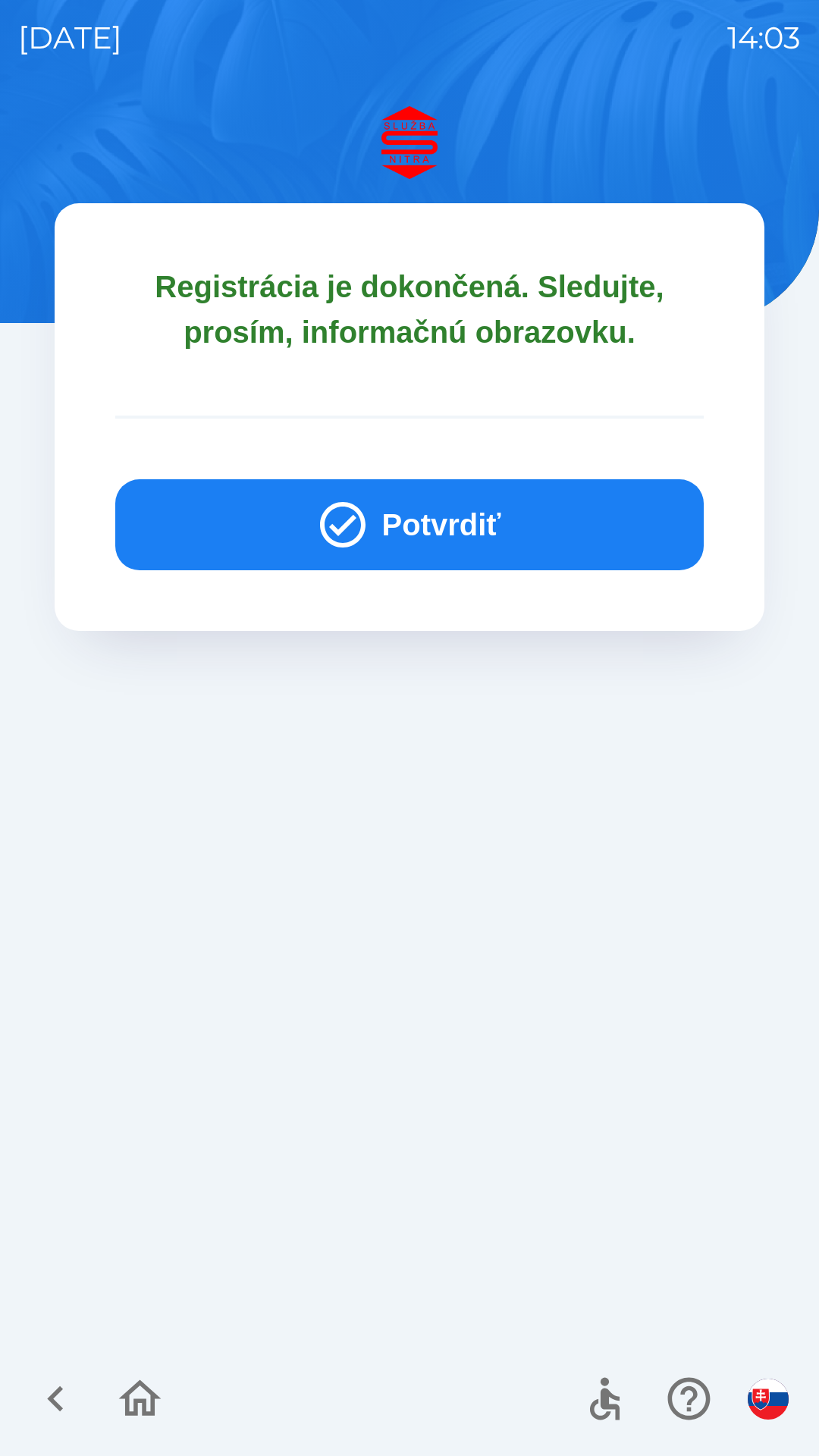
click at [265, 528] on button "Potvrdiť" at bounding box center [410, 524] width 589 height 91
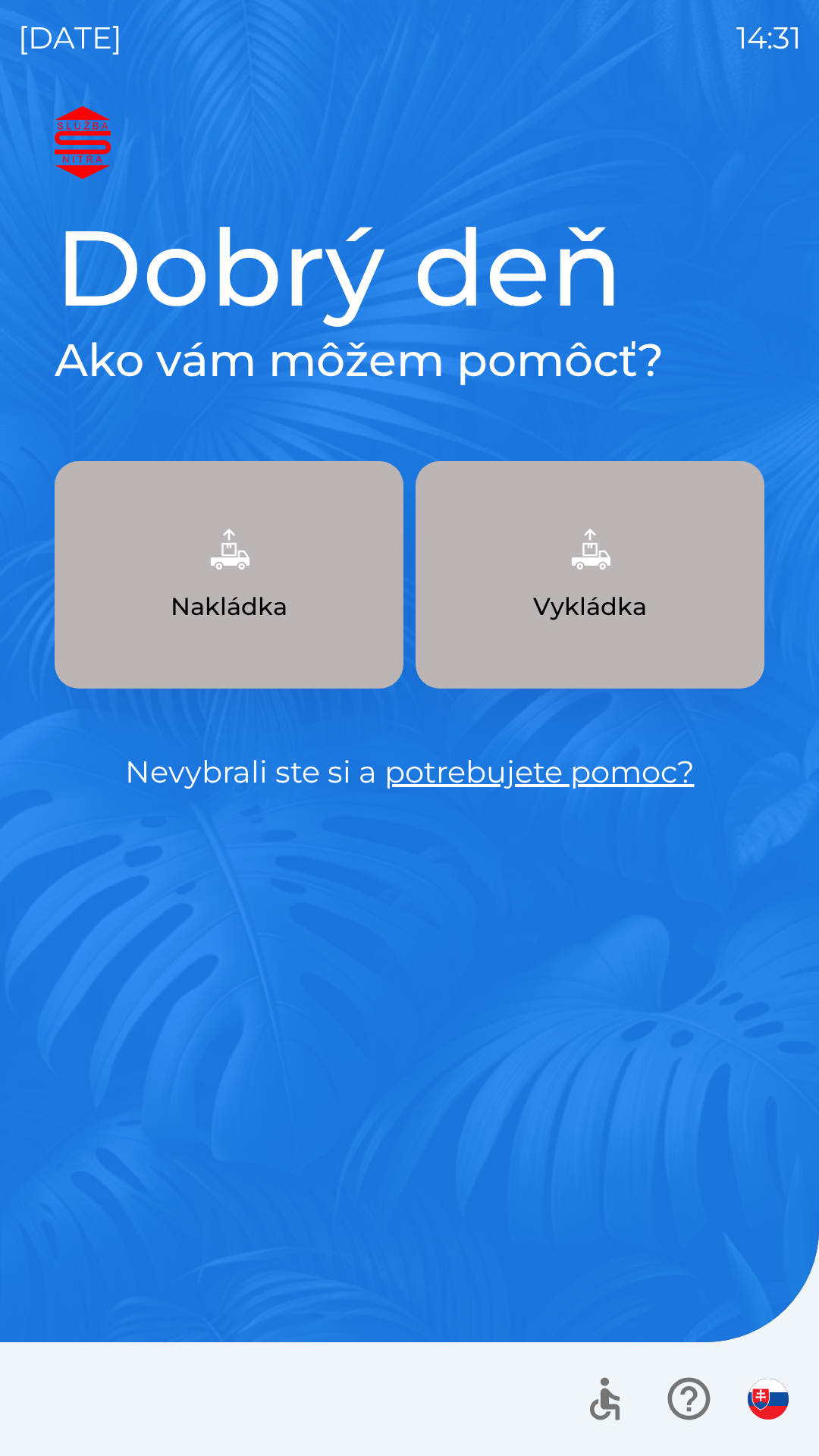
click at [305, 615] on button "Nakládka" at bounding box center [228, 574] width 349 height 227
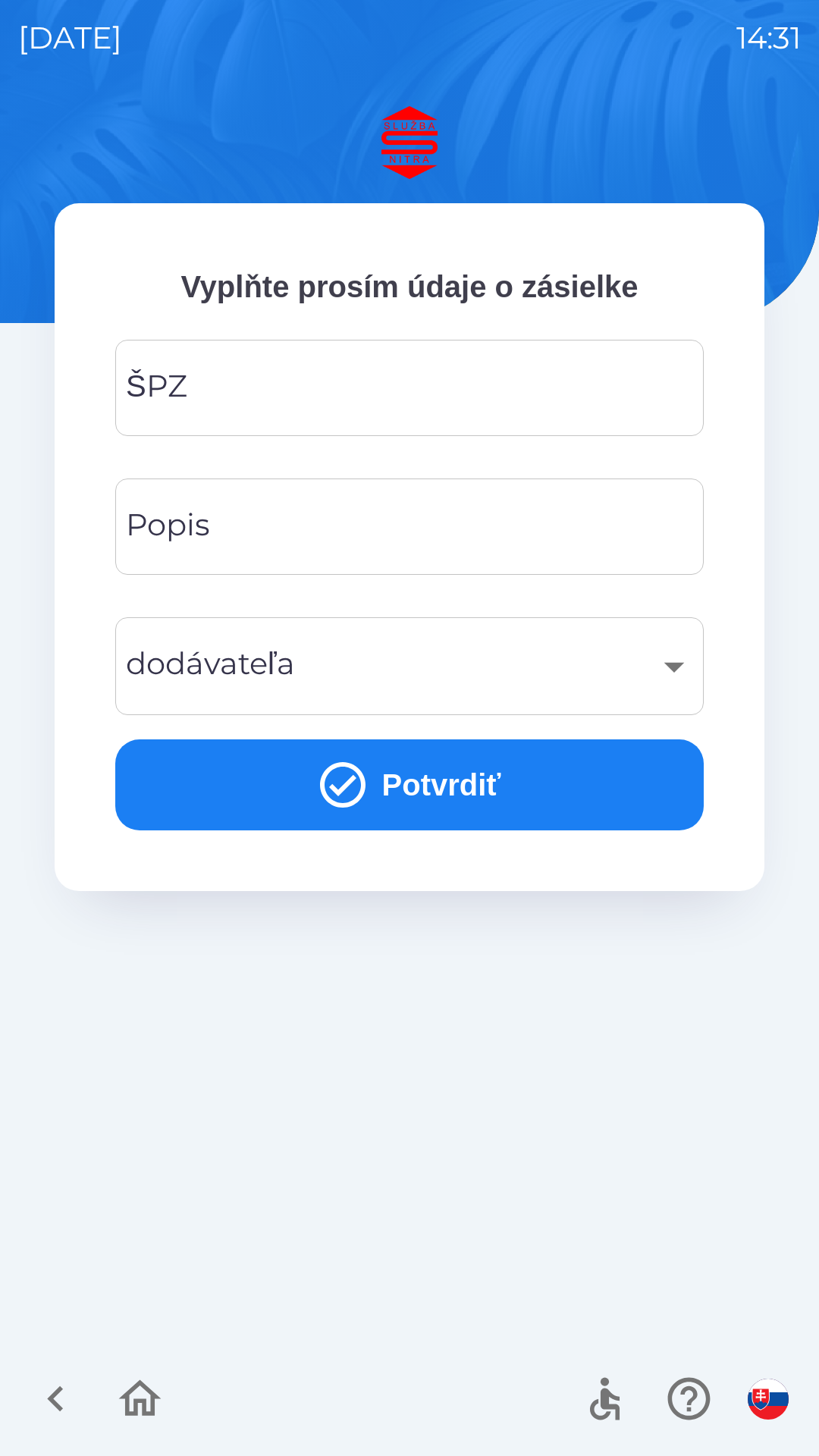
click at [240, 376] on input "ŠPZ" at bounding box center [410, 388] width 553 height 60
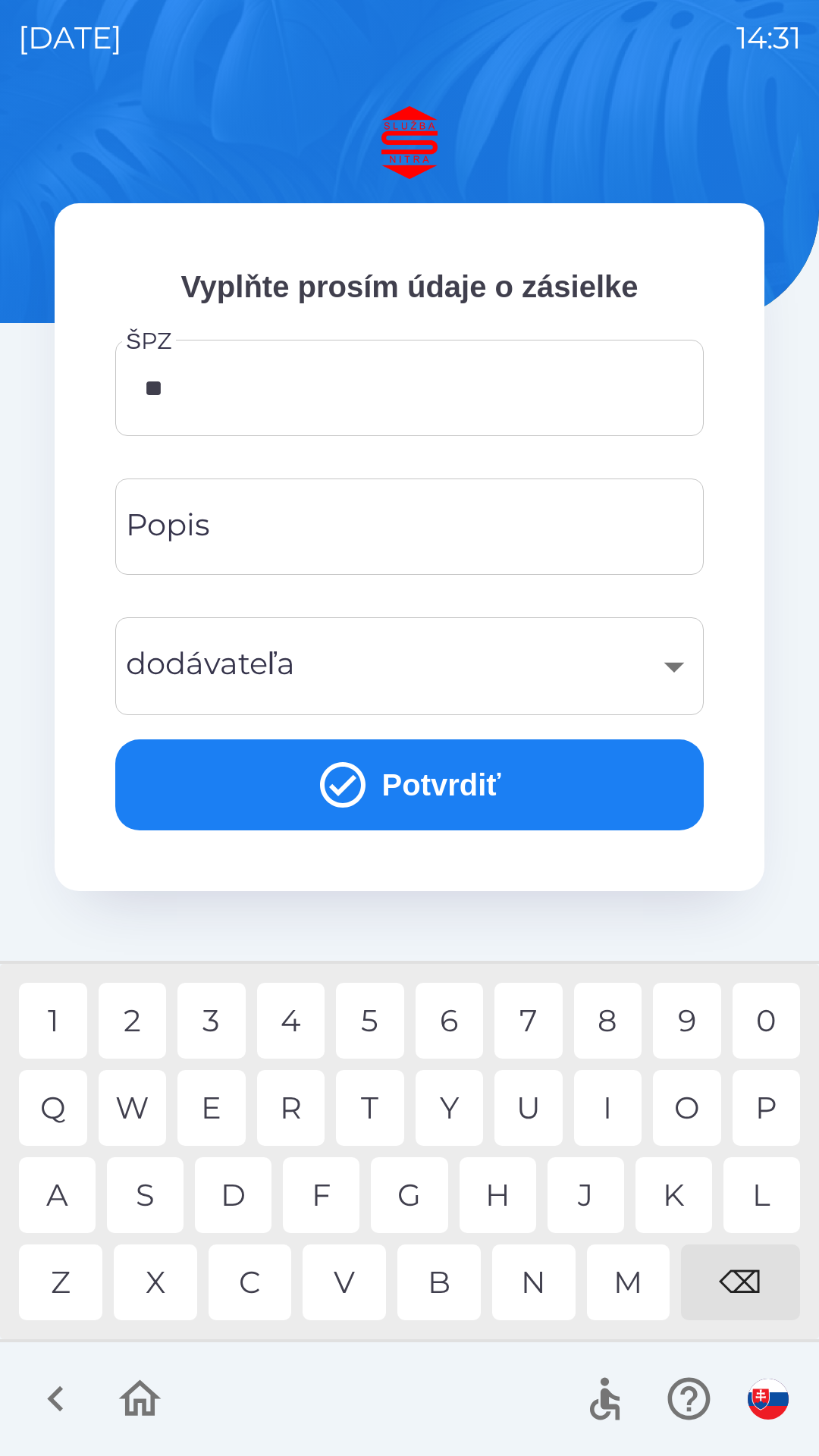
click at [371, 1107] on div "T" at bounding box center [370, 1108] width 68 height 76
click at [608, 1024] on div "8" at bounding box center [608, 1020] width 68 height 76
click at [49, 1017] on div "1" at bounding box center [53, 1020] width 68 height 76
click at [140, 1025] on div "2" at bounding box center [132, 1020] width 68 height 76
click at [506, 1185] on div "H" at bounding box center [497, 1195] width 77 height 76
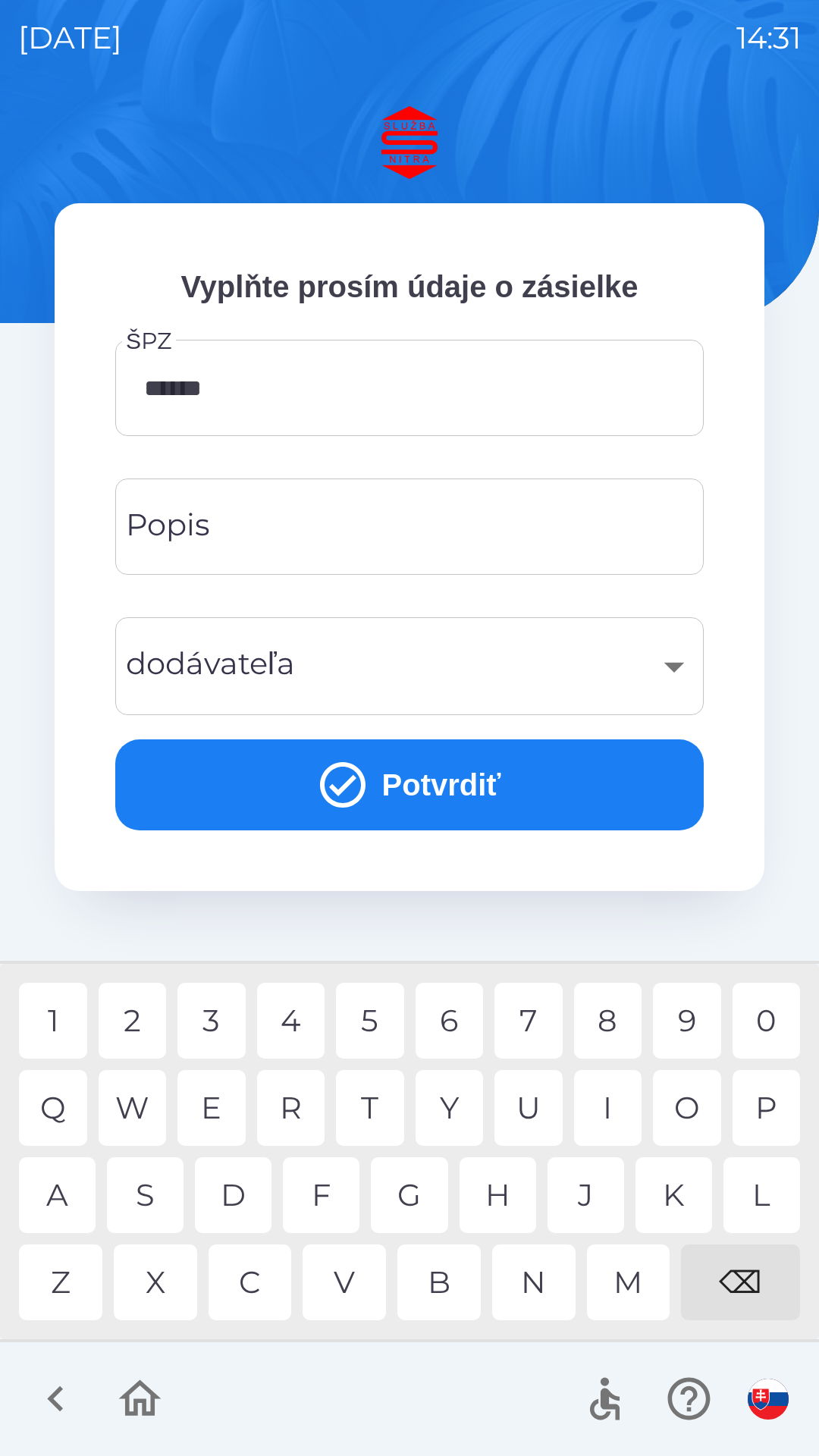
type input "*******"
click at [304, 512] on input "Popis" at bounding box center [410, 527] width 553 height 60
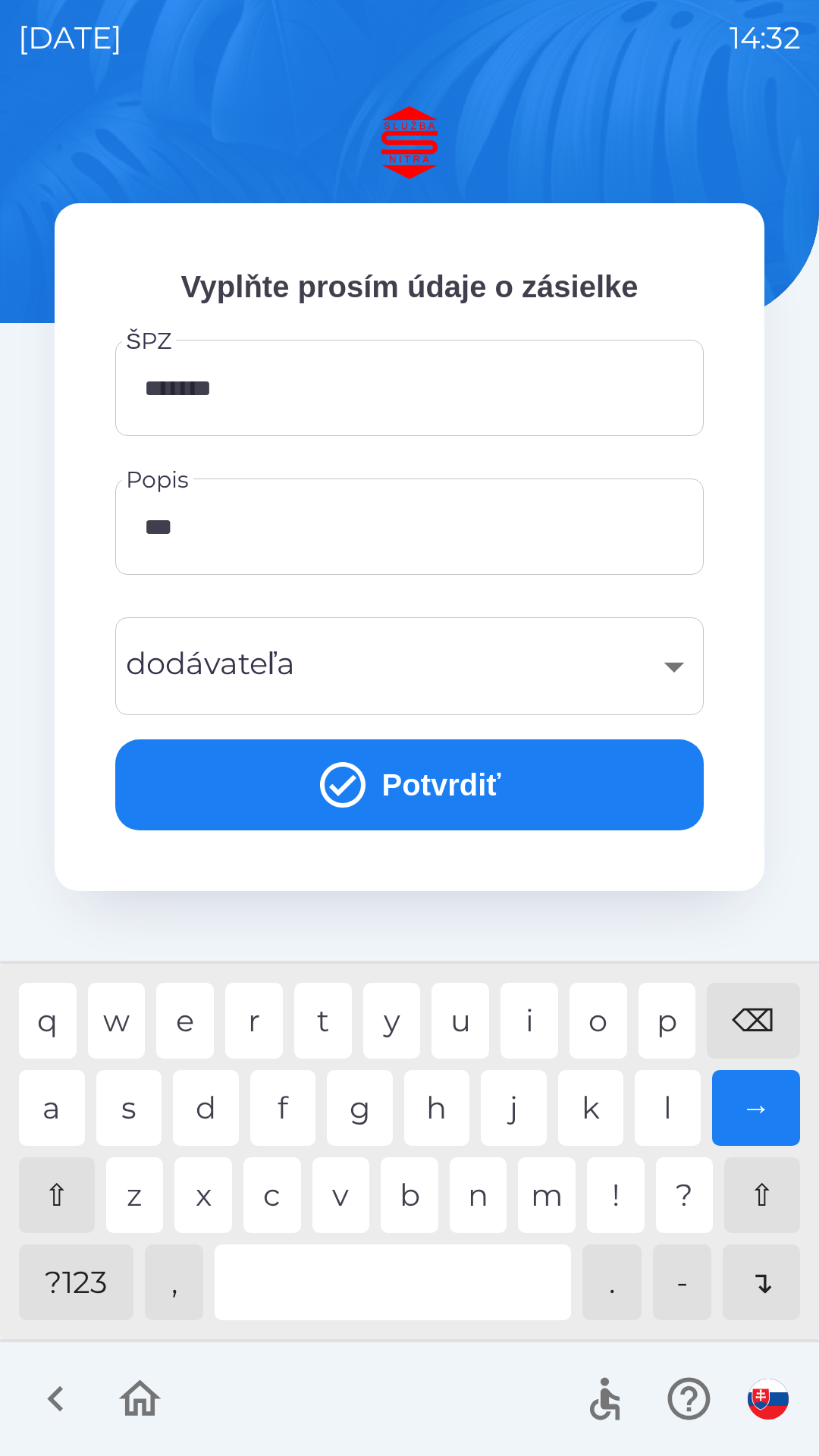
click at [138, 1189] on div "z" at bounding box center [135, 1195] width 58 height 76
click at [190, 1020] on div "e" at bounding box center [186, 1020] width 58 height 76
click at [137, 1103] on div "s" at bounding box center [129, 1108] width 66 height 76
click at [62, 1193] on div "⇧" at bounding box center [57, 1195] width 76 height 76
click at [486, 1202] on div "n" at bounding box center [479, 1195] width 58 height 76
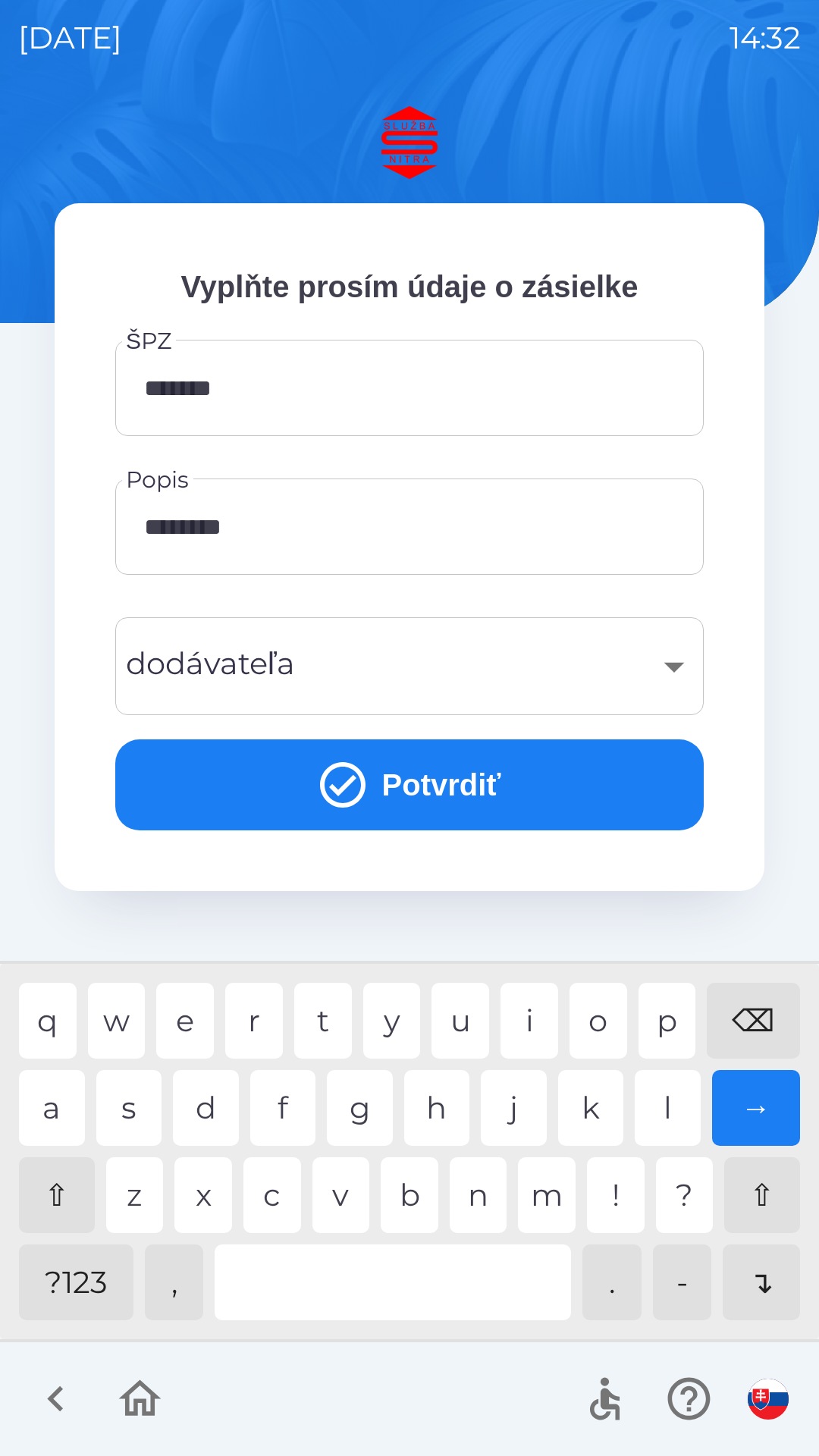
click at [60, 1105] on div "a" at bounding box center [52, 1108] width 66 height 76
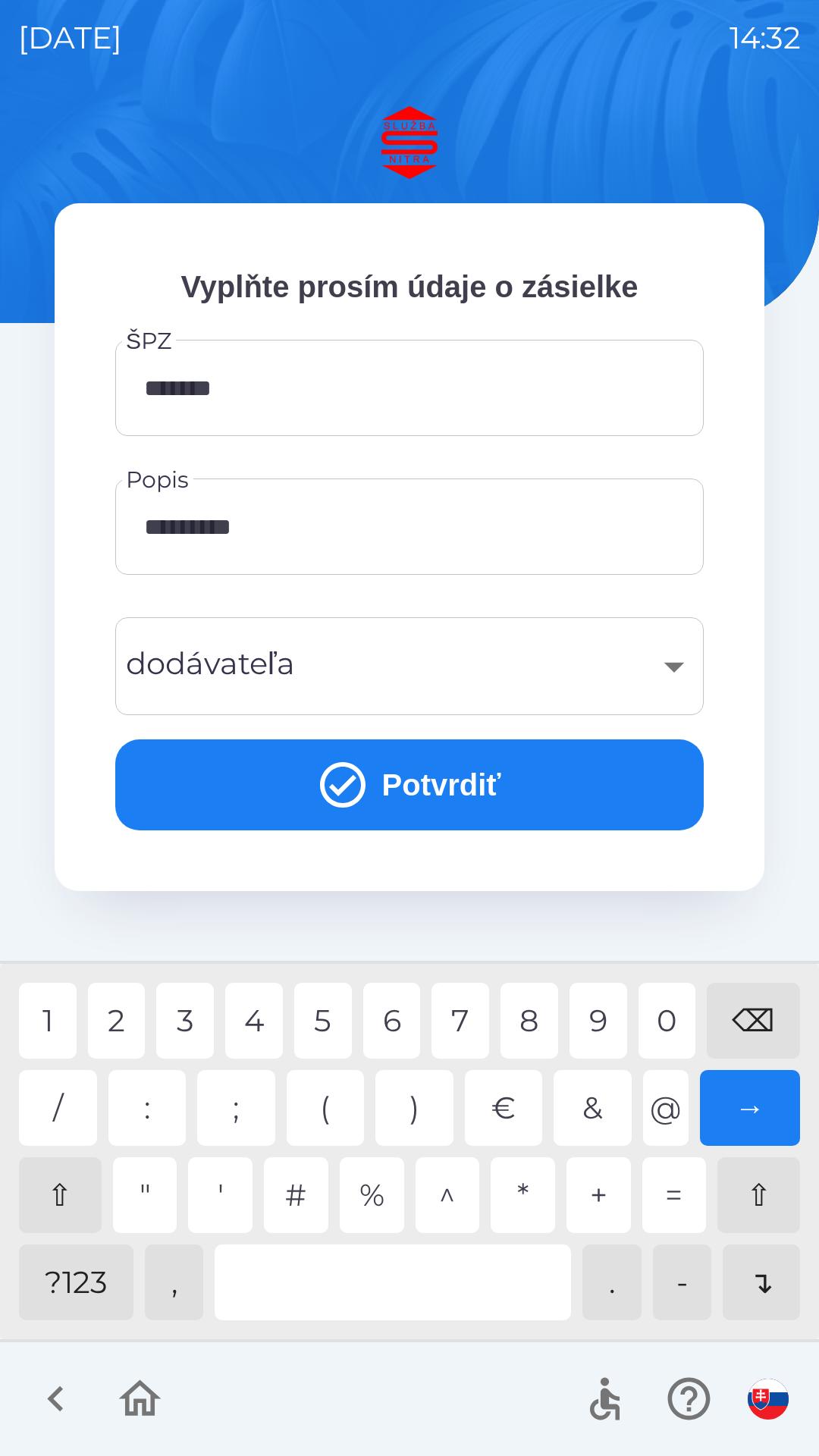
click at [86, 1284] on div "?123" at bounding box center [76, 1282] width 114 height 76
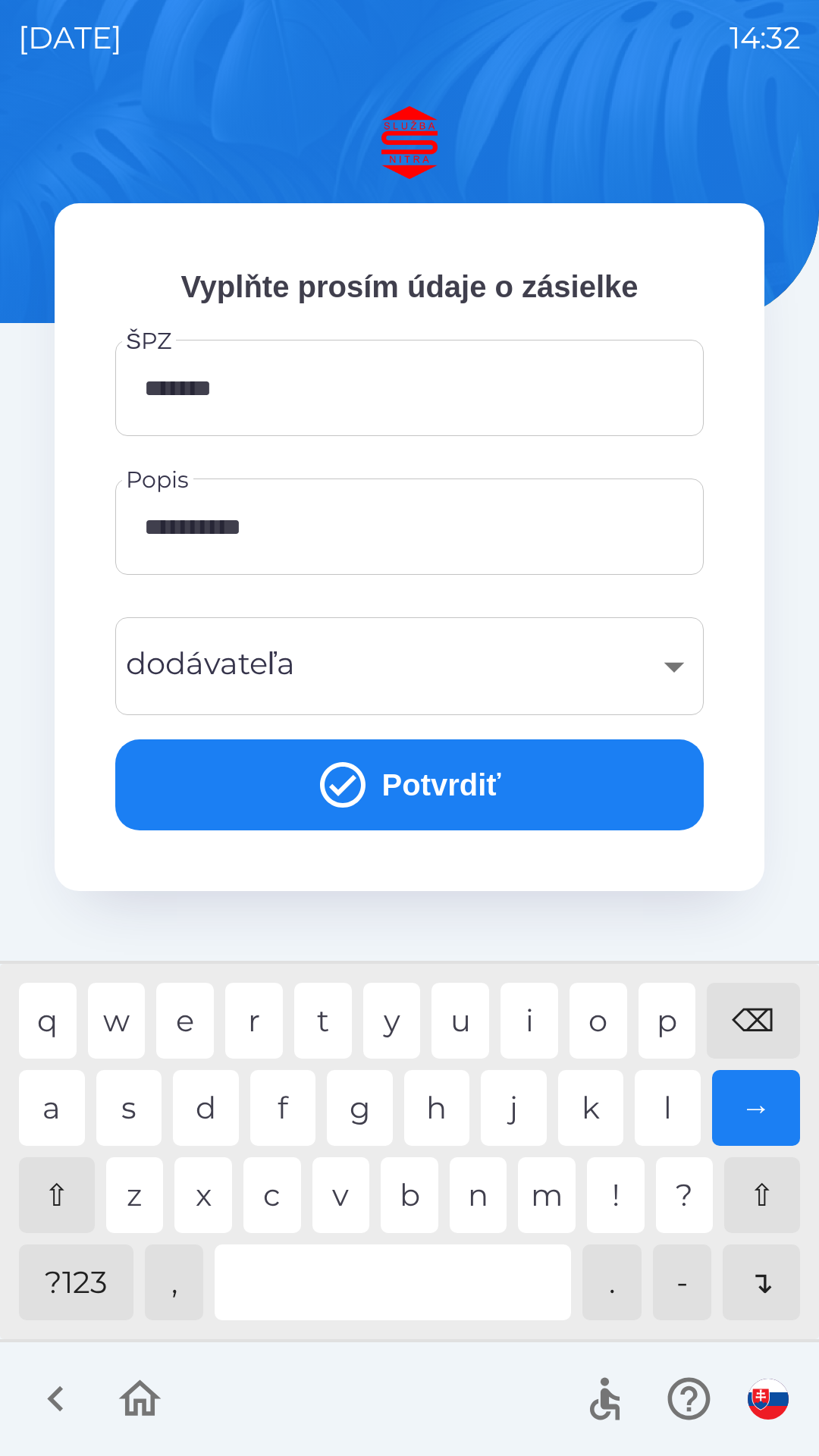
click at [82, 1289] on div "?123" at bounding box center [76, 1282] width 114 height 76
type input "**********"
click at [449, 789] on button "Potvrdiť" at bounding box center [410, 784] width 589 height 91
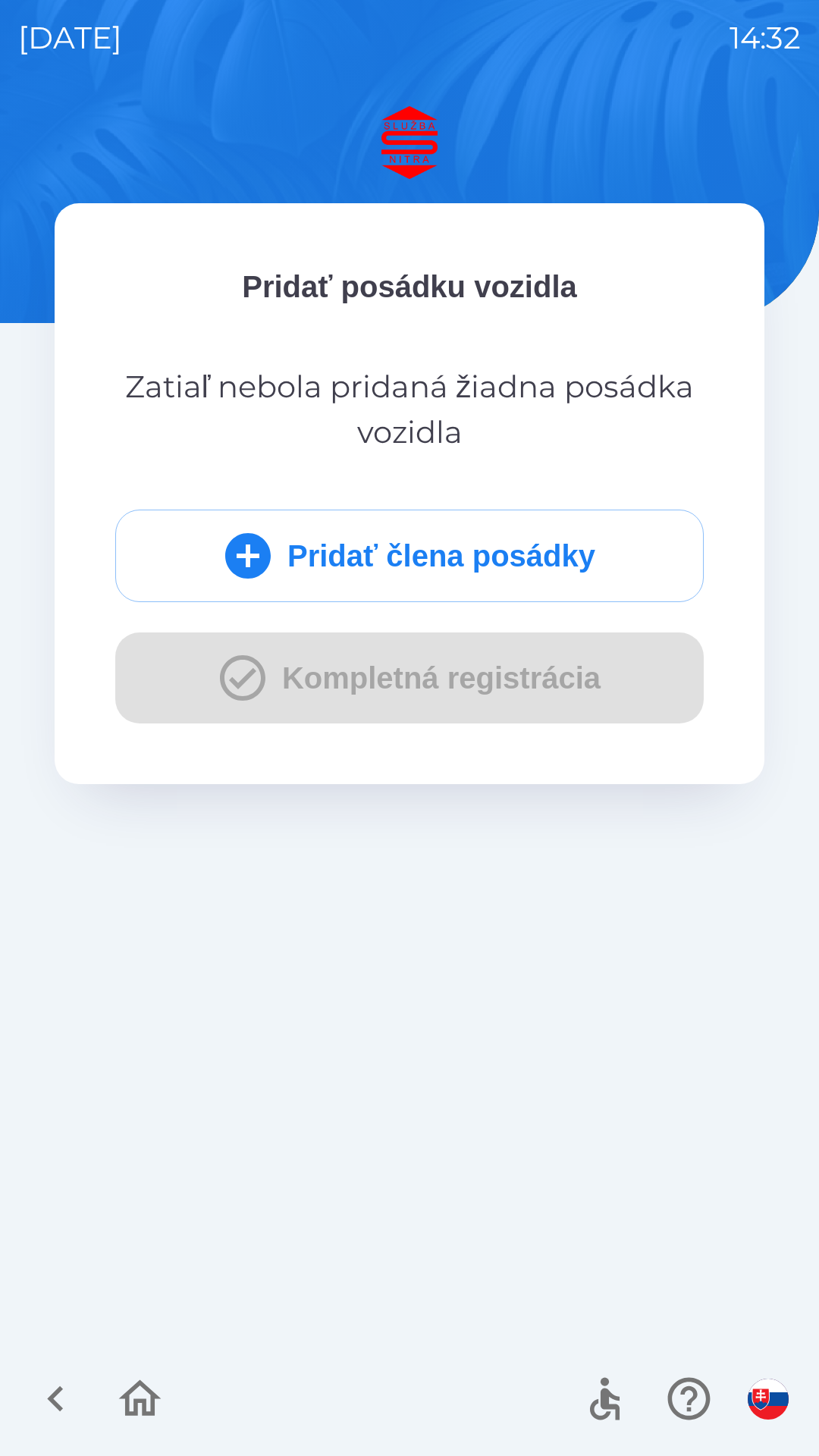
click at [400, 552] on button "Pridať člena posádky" at bounding box center [410, 556] width 589 height 92
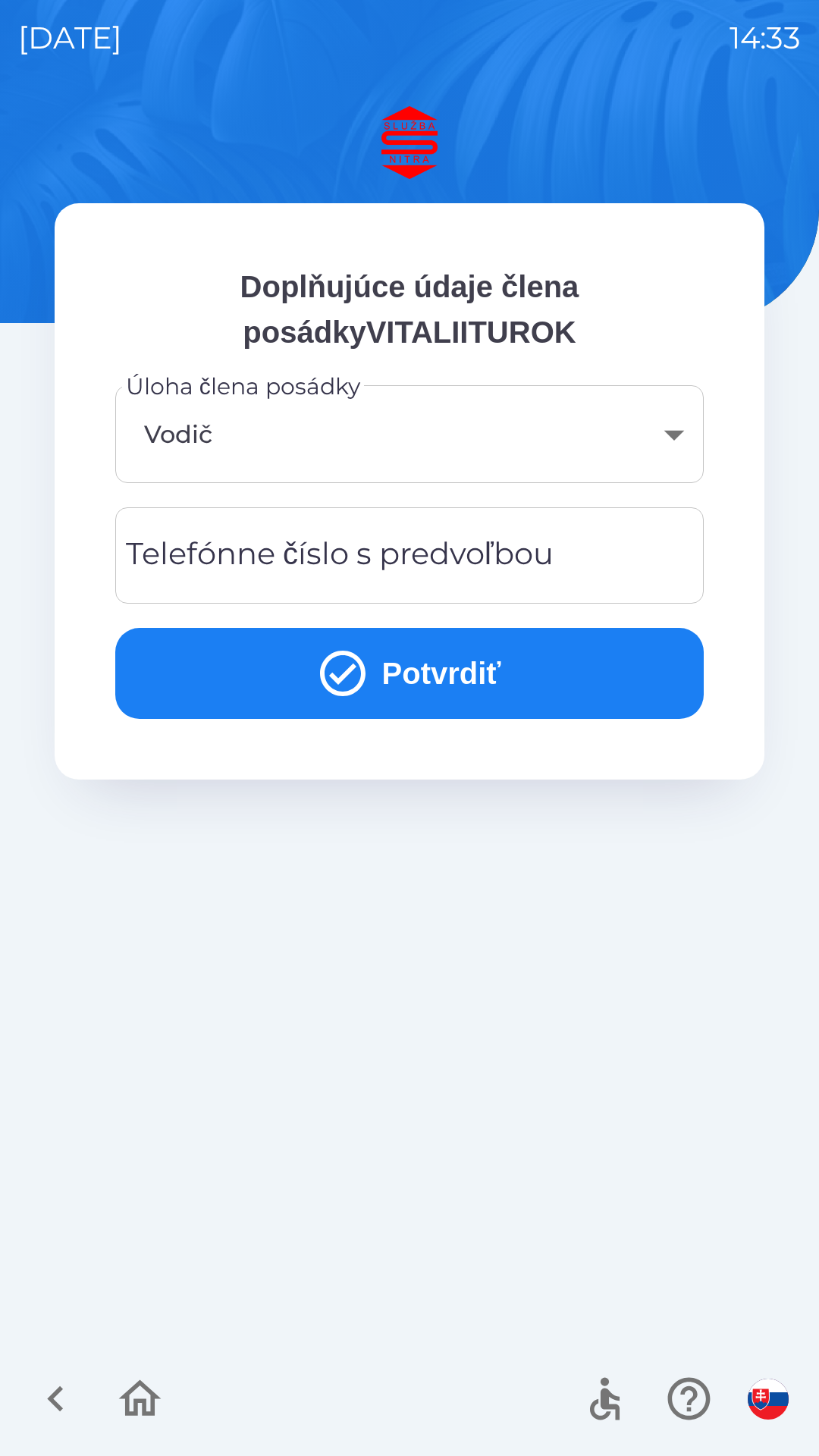
click at [217, 548] on div "Telefónne číslo s predvoľbou Telefónne číslo s predvoľbou" at bounding box center [410, 555] width 589 height 96
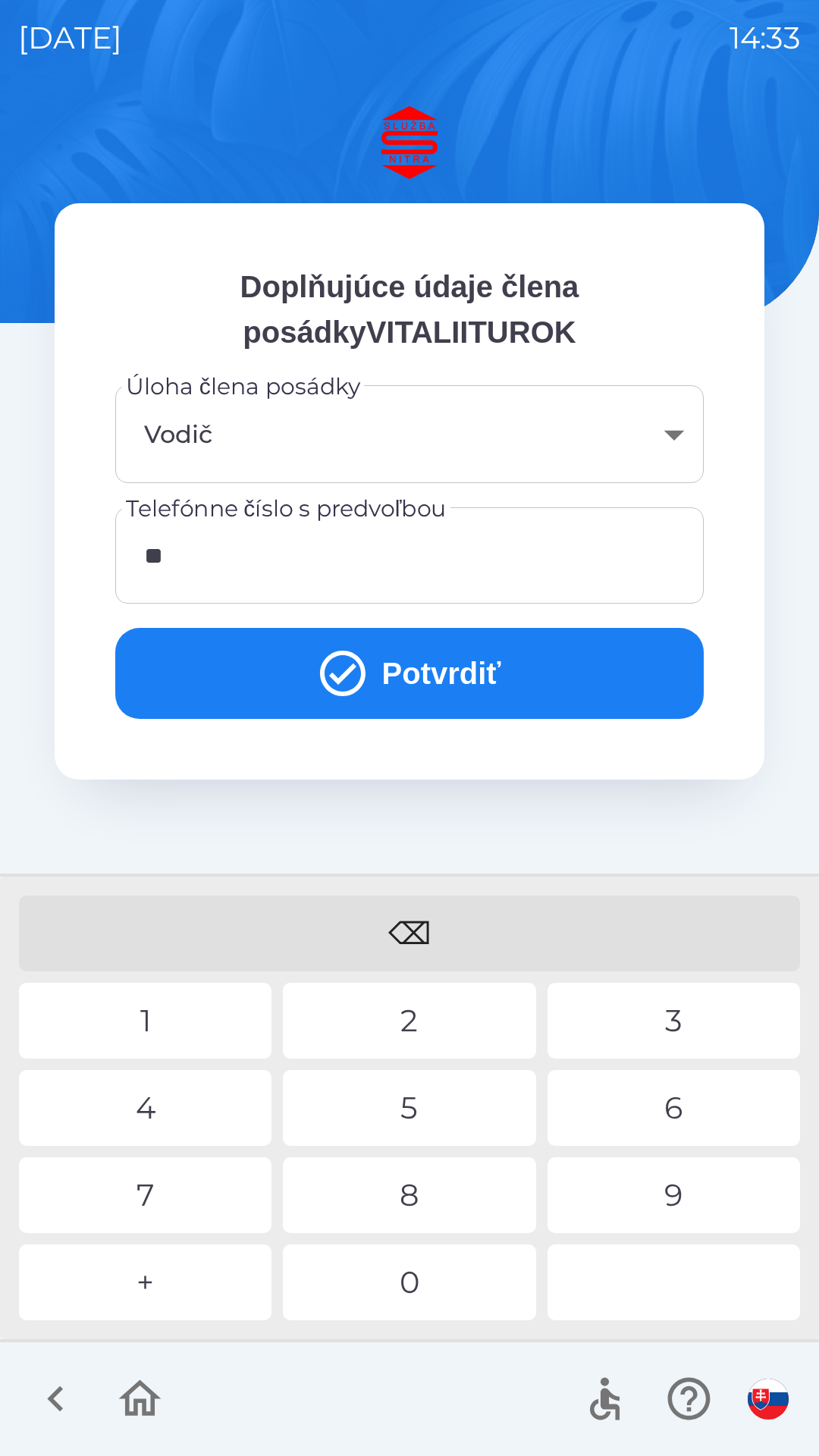
click at [142, 1112] on div "4" at bounding box center [145, 1108] width 253 height 76
click at [157, 1020] on div "1" at bounding box center [145, 1020] width 253 height 76
click at [674, 1193] on div "9" at bounding box center [674, 1195] width 253 height 76
click at [142, 1094] on div "4" at bounding box center [145, 1108] width 253 height 76
click at [422, 1200] on div "8" at bounding box center [409, 1195] width 253 height 76
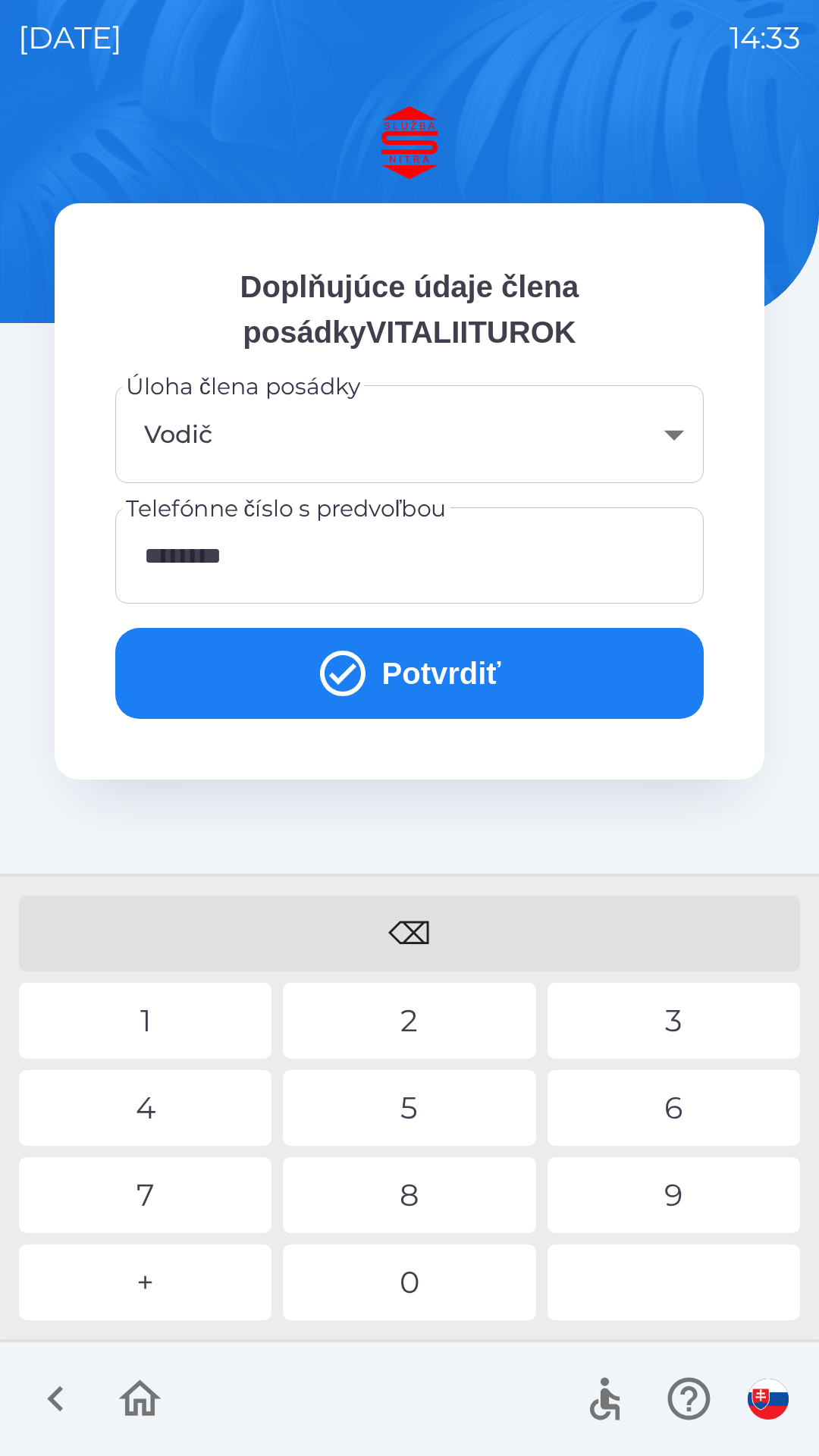
click at [679, 1097] on div "6" at bounding box center [674, 1108] width 253 height 76
click at [423, 1276] on div "0" at bounding box center [409, 1282] width 253 height 76
type input "**********"
click at [454, 698] on button "Potvrdiť" at bounding box center [410, 673] width 589 height 91
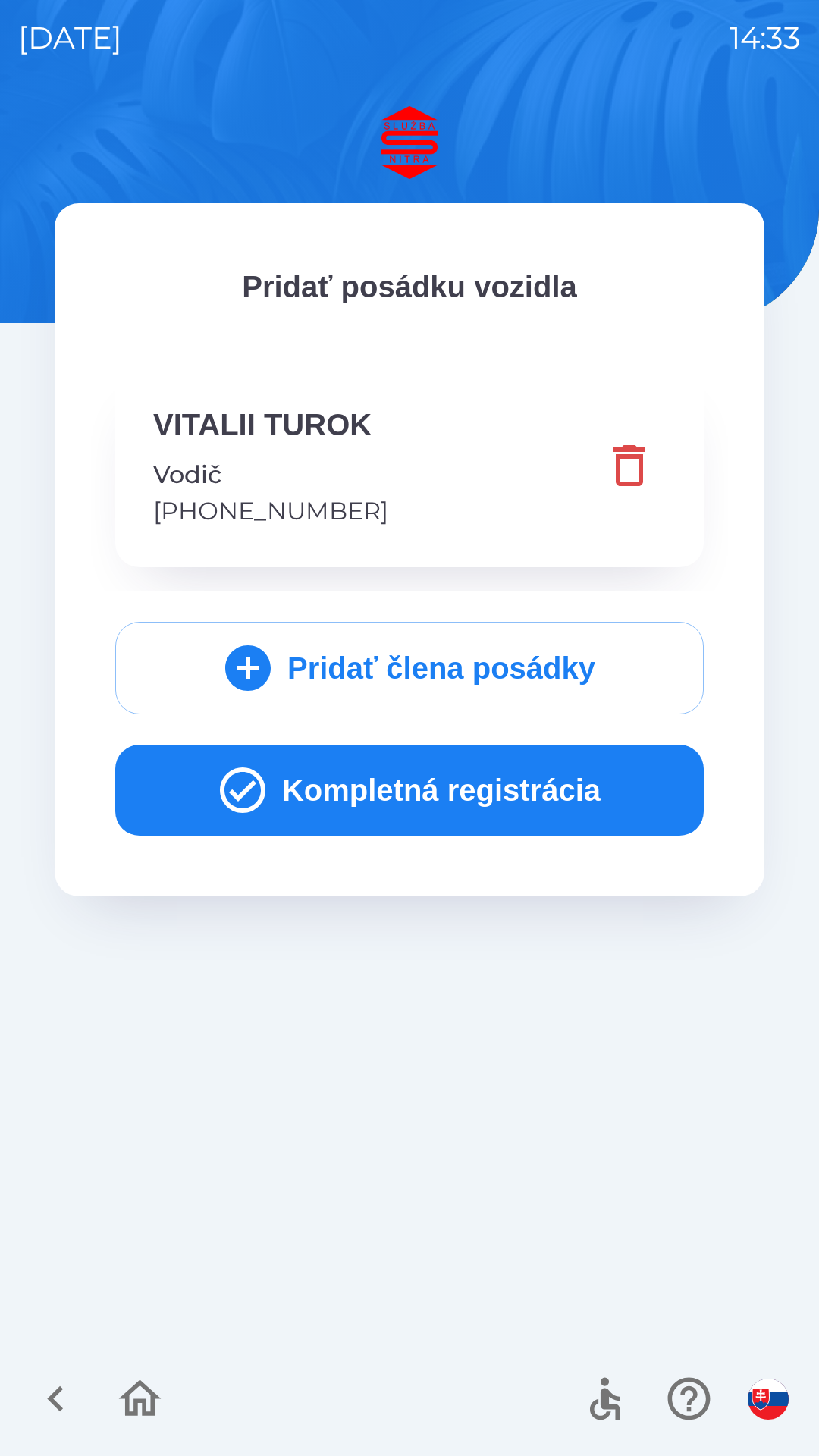
click at [366, 665] on button "Pridať člena posádky" at bounding box center [410, 668] width 589 height 92
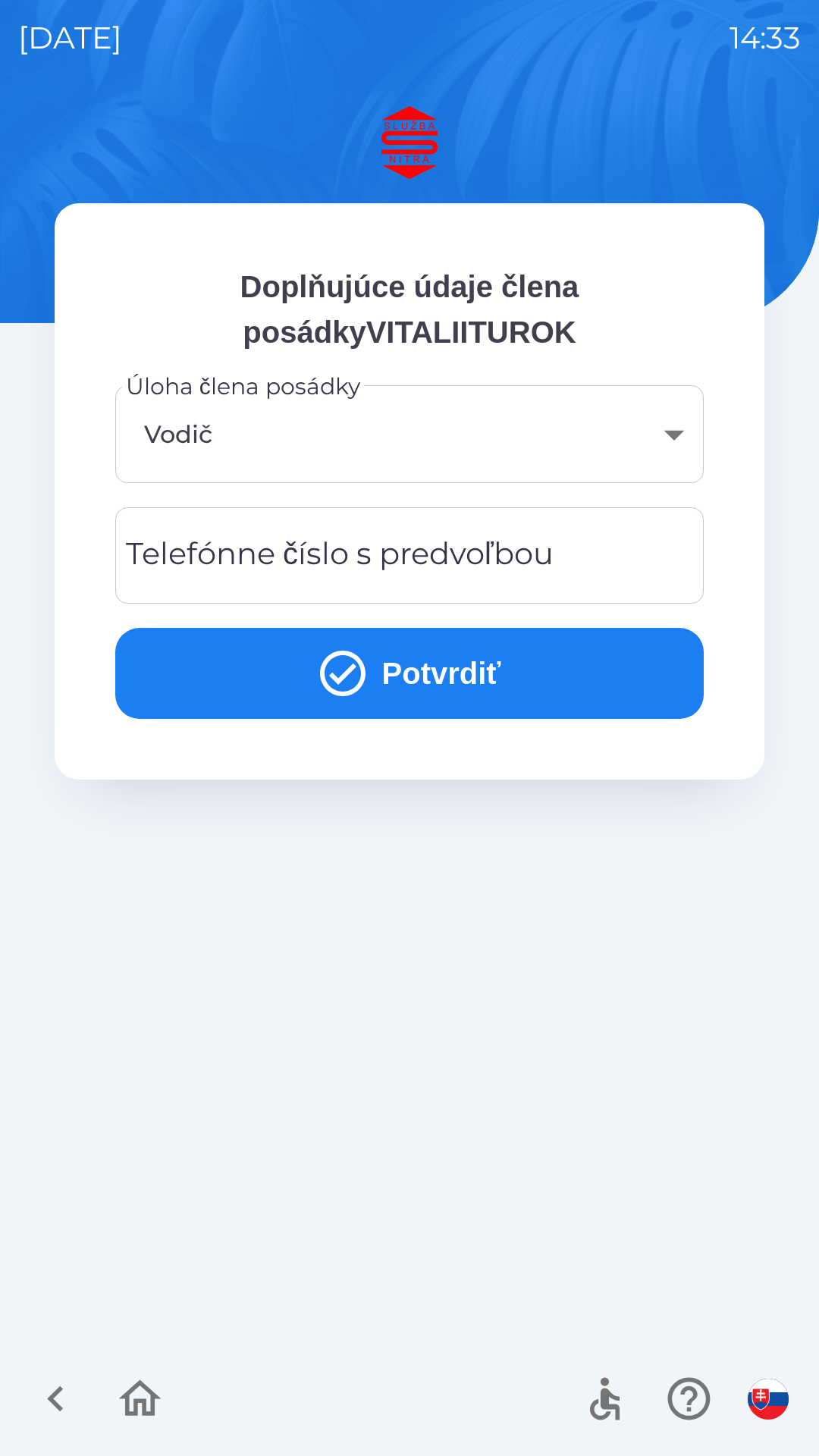
click at [467, 665] on button "Potvrdiť" at bounding box center [410, 673] width 589 height 91
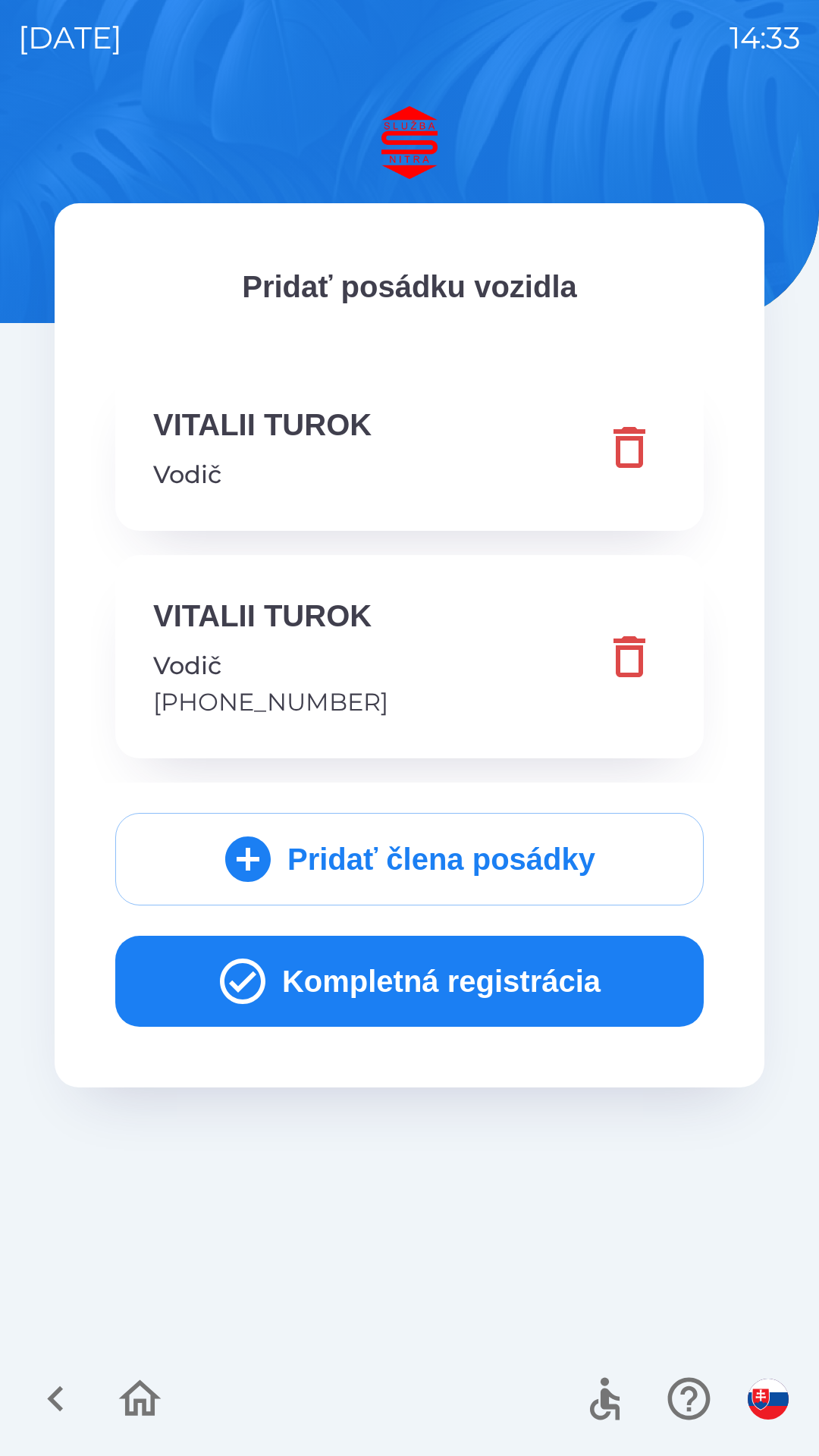
click at [439, 974] on button "Kompletná registrácia" at bounding box center [410, 981] width 589 height 91
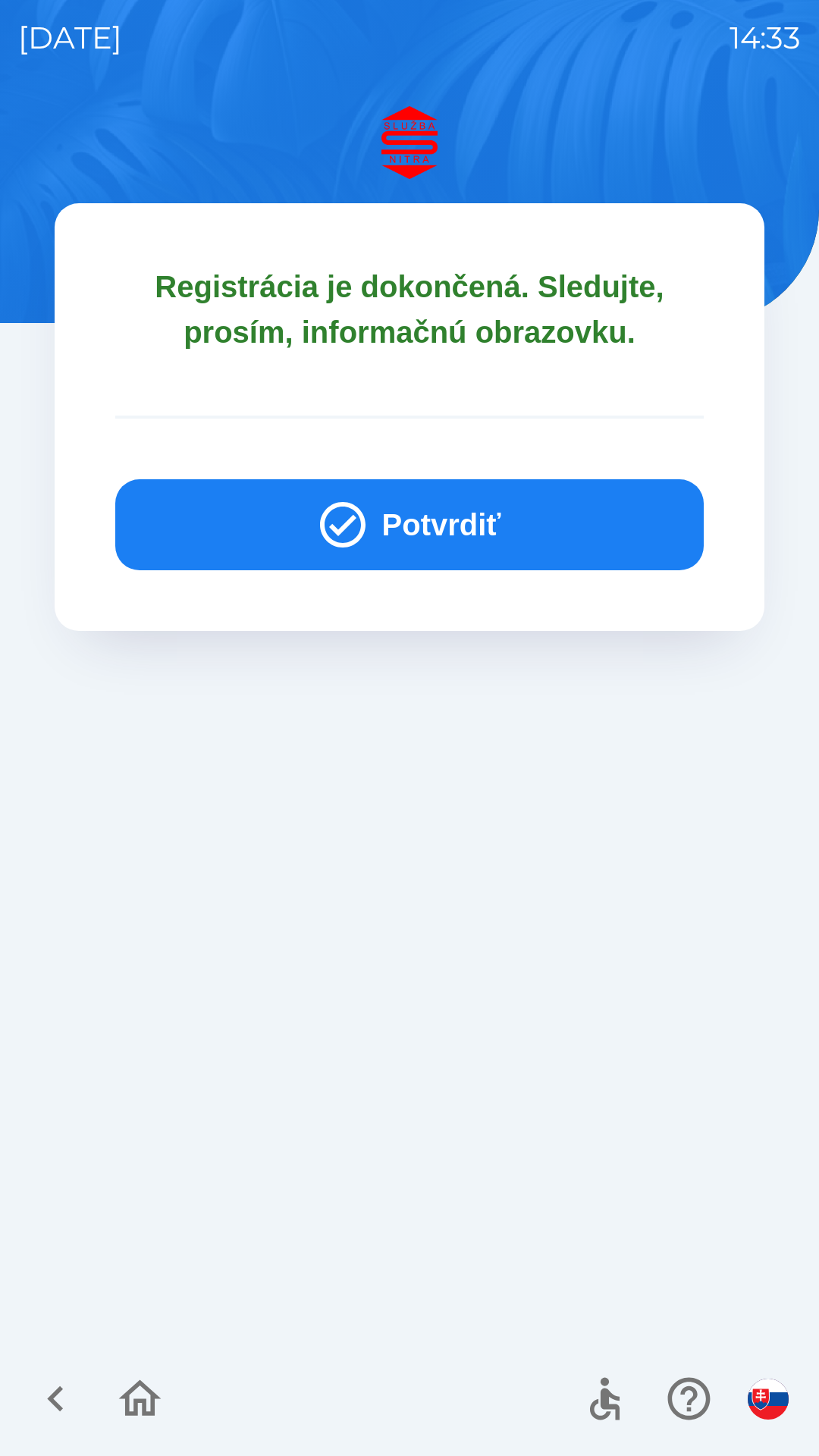
click at [446, 522] on button "Potvrdiť" at bounding box center [410, 524] width 589 height 91
